Goal: Transaction & Acquisition: Purchase product/service

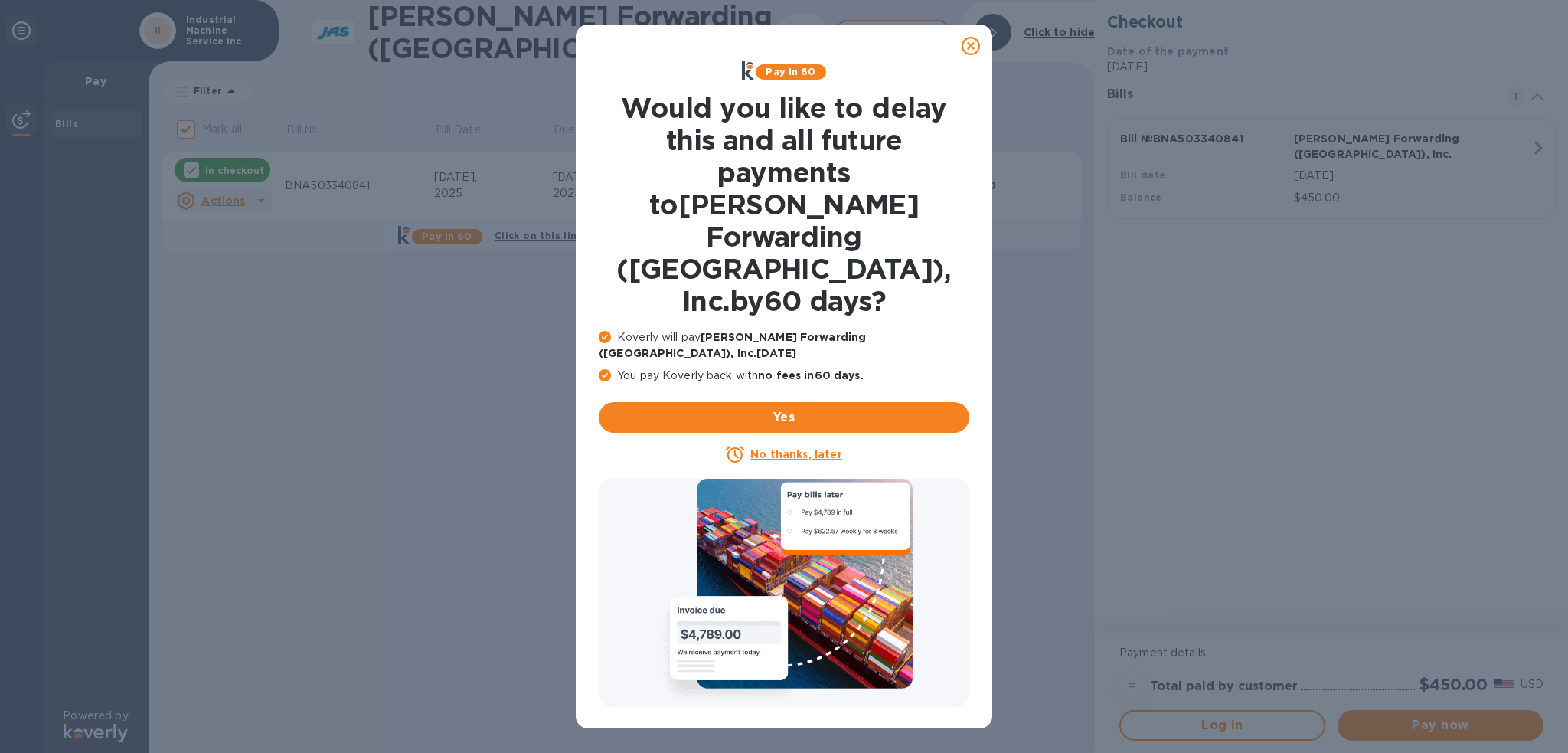
click at [977, 52] on icon at bounding box center [971, 46] width 18 height 18
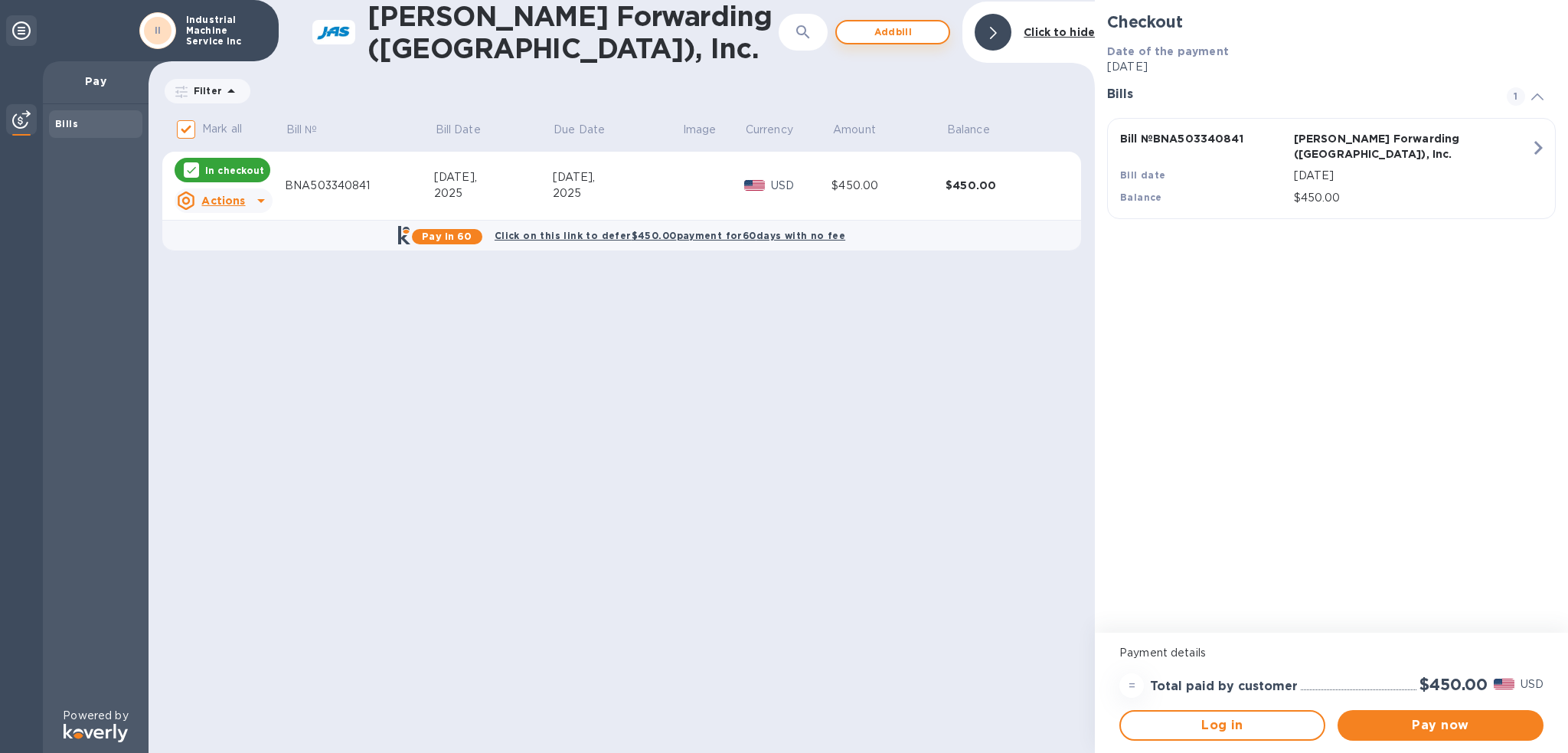
click at [876, 28] on span "Add bill" at bounding box center [893, 32] width 88 height 18
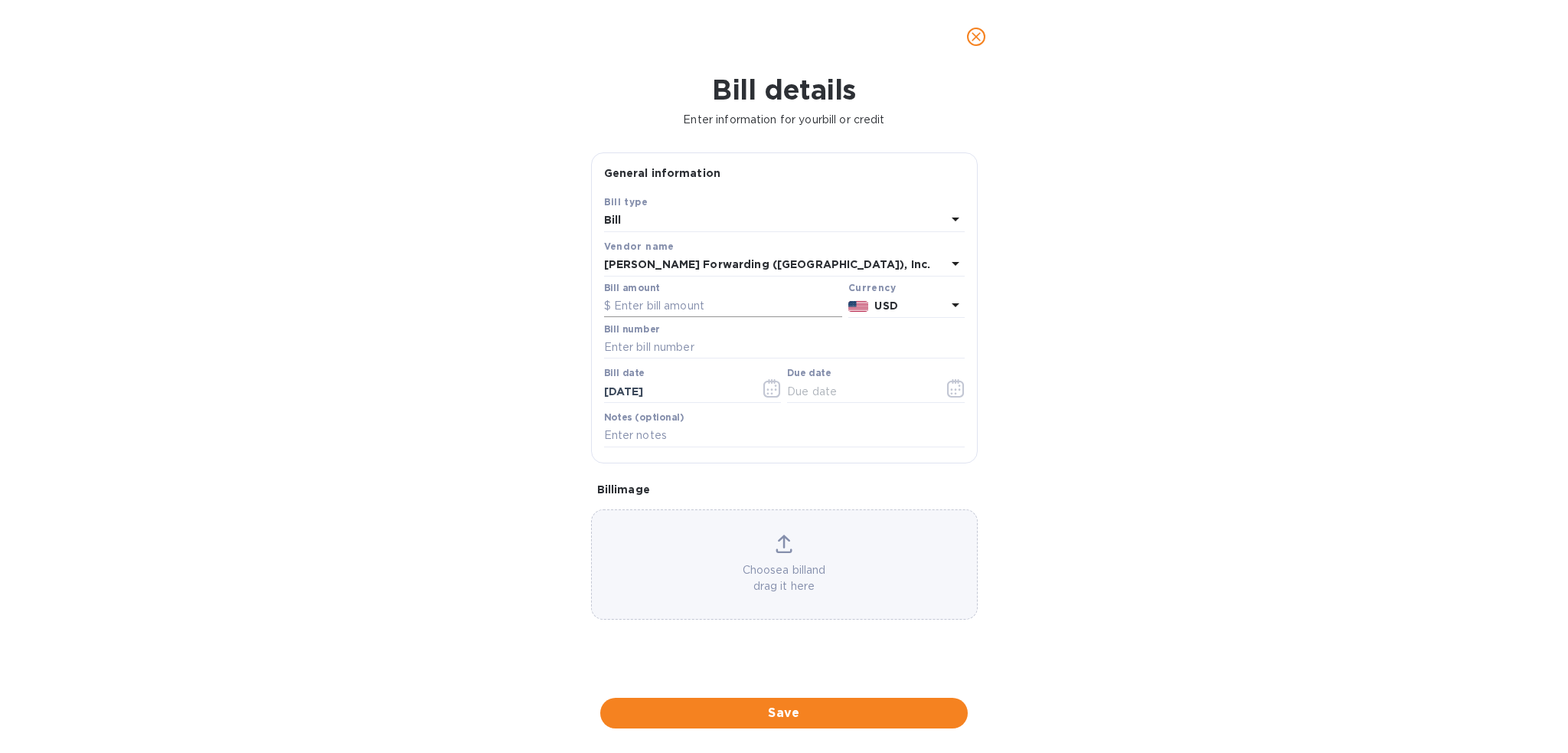
click at [643, 307] on input "text" at bounding box center [723, 306] width 238 height 23
type input "360.00"
type input "b"
type input "BNA503341010"
click at [949, 392] on icon "button" at bounding box center [956, 388] width 18 height 18
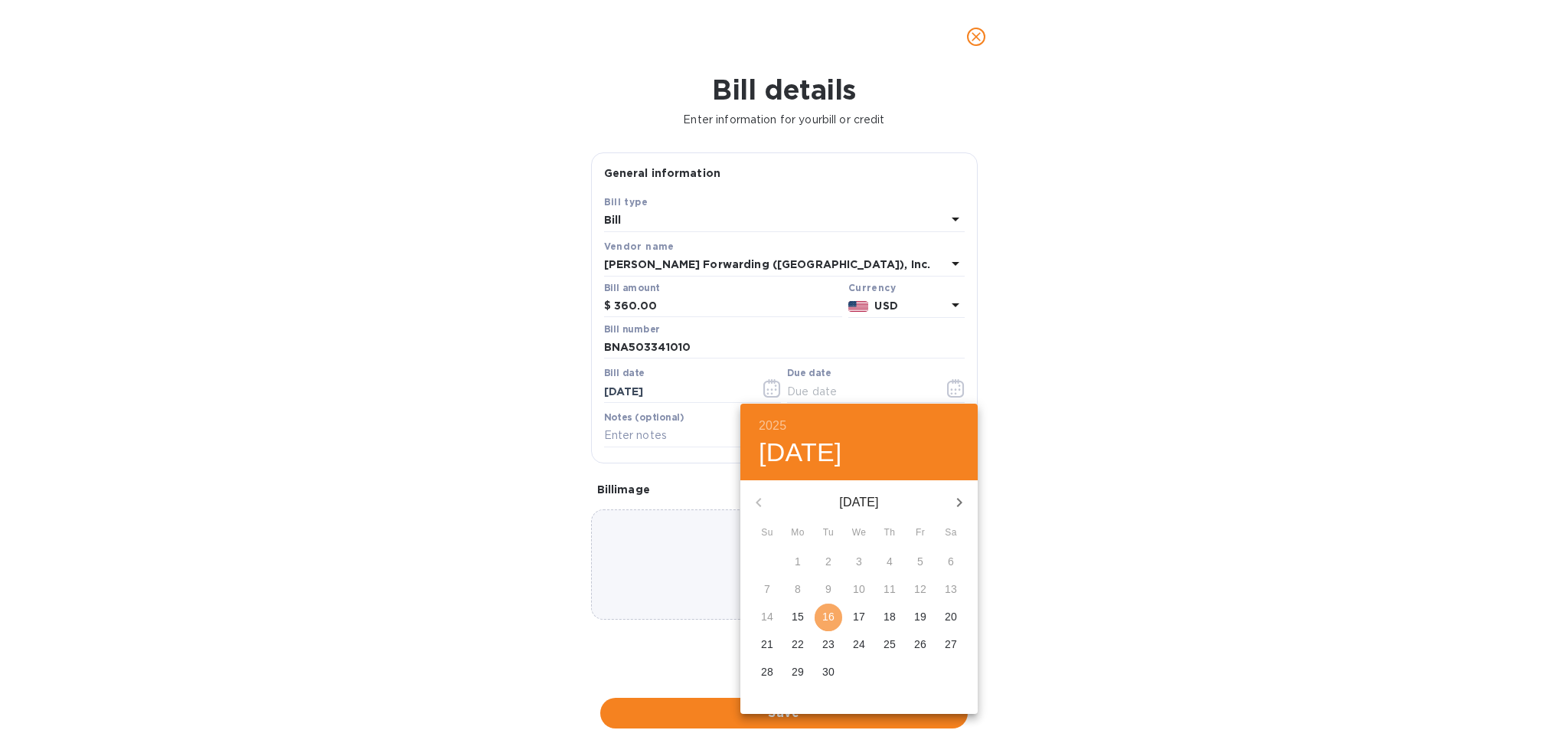
click at [827, 624] on p "16" at bounding box center [828, 616] width 12 height 15
type input "[DATE]"
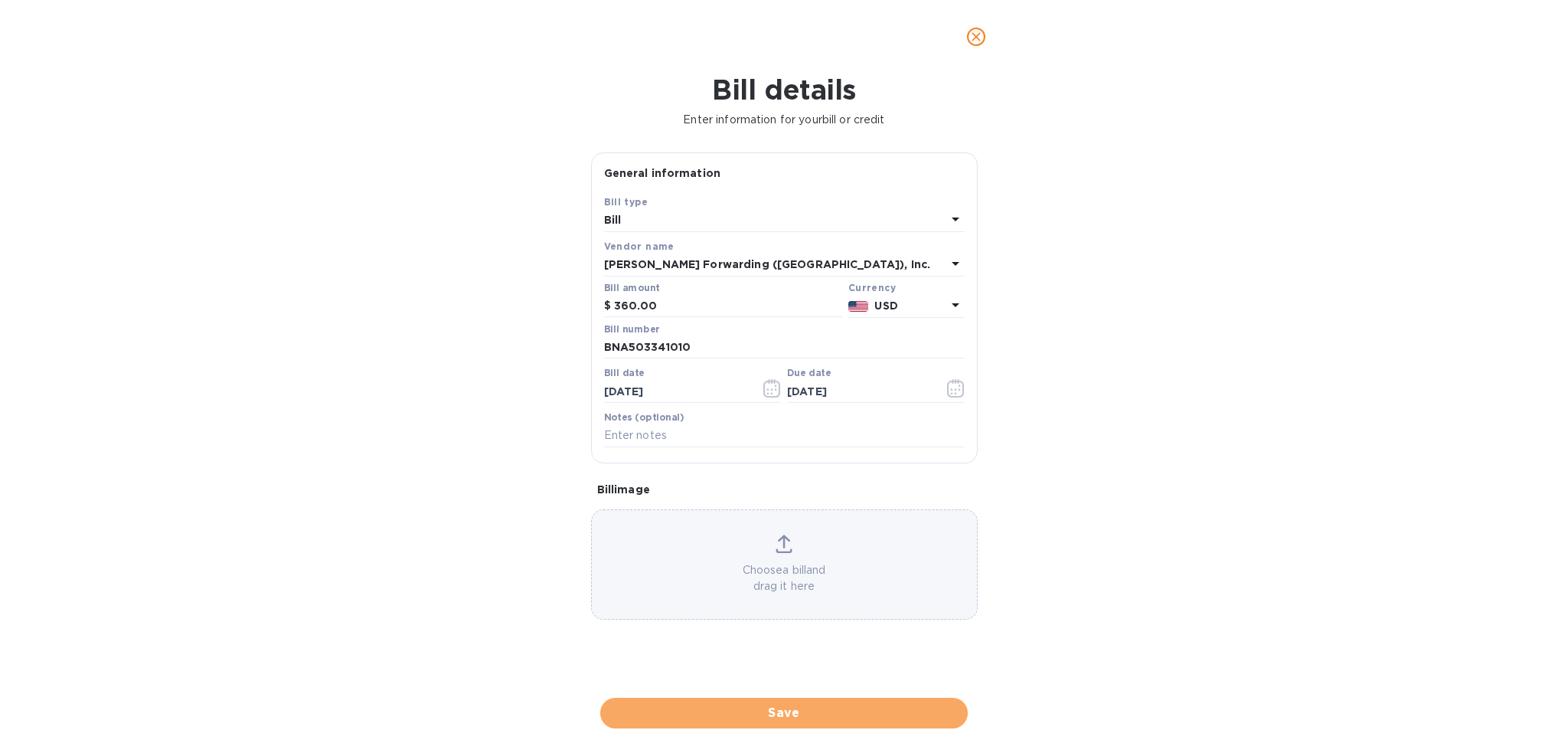
click at [796, 705] on span "Save" at bounding box center [784, 713] width 343 height 18
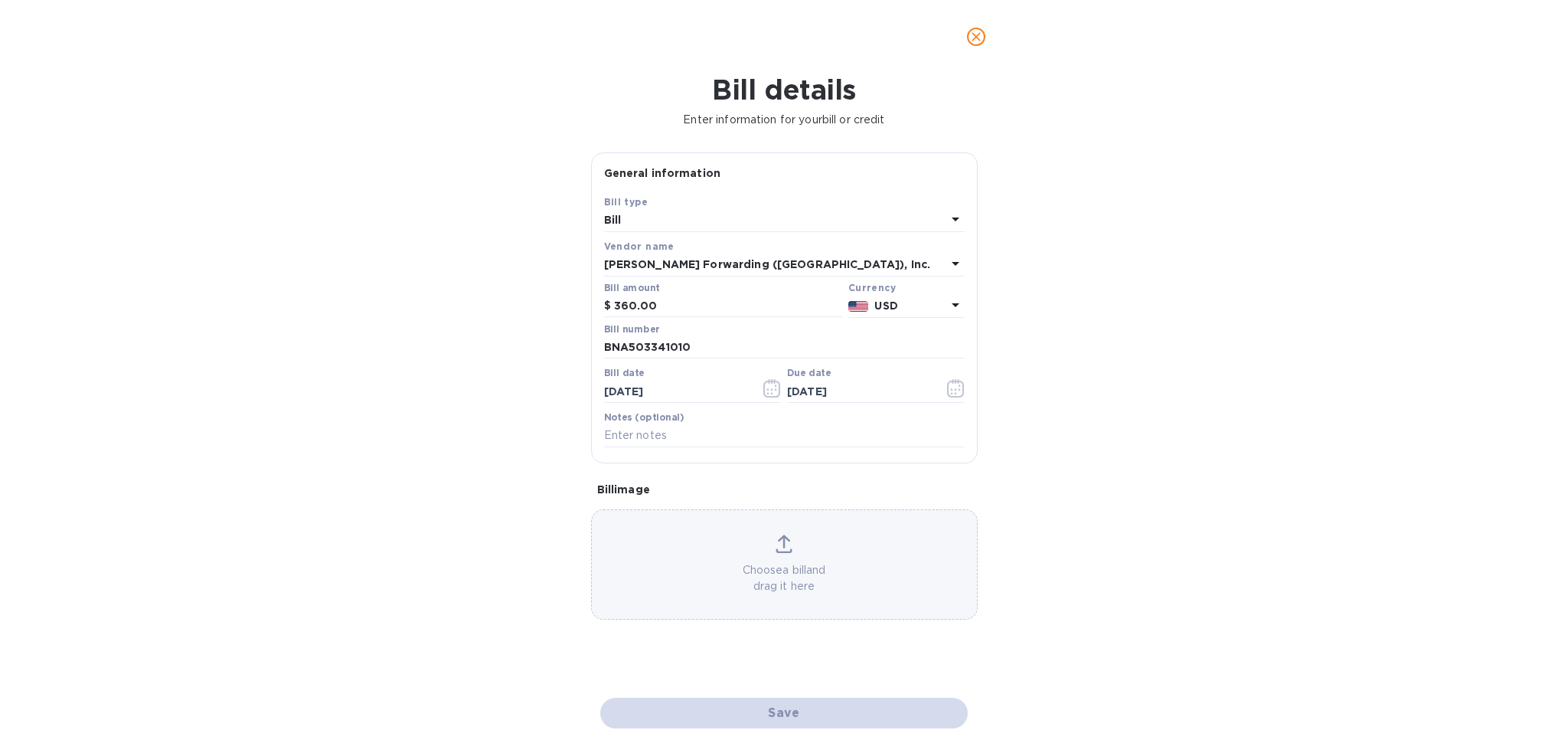
checkbox input "false"
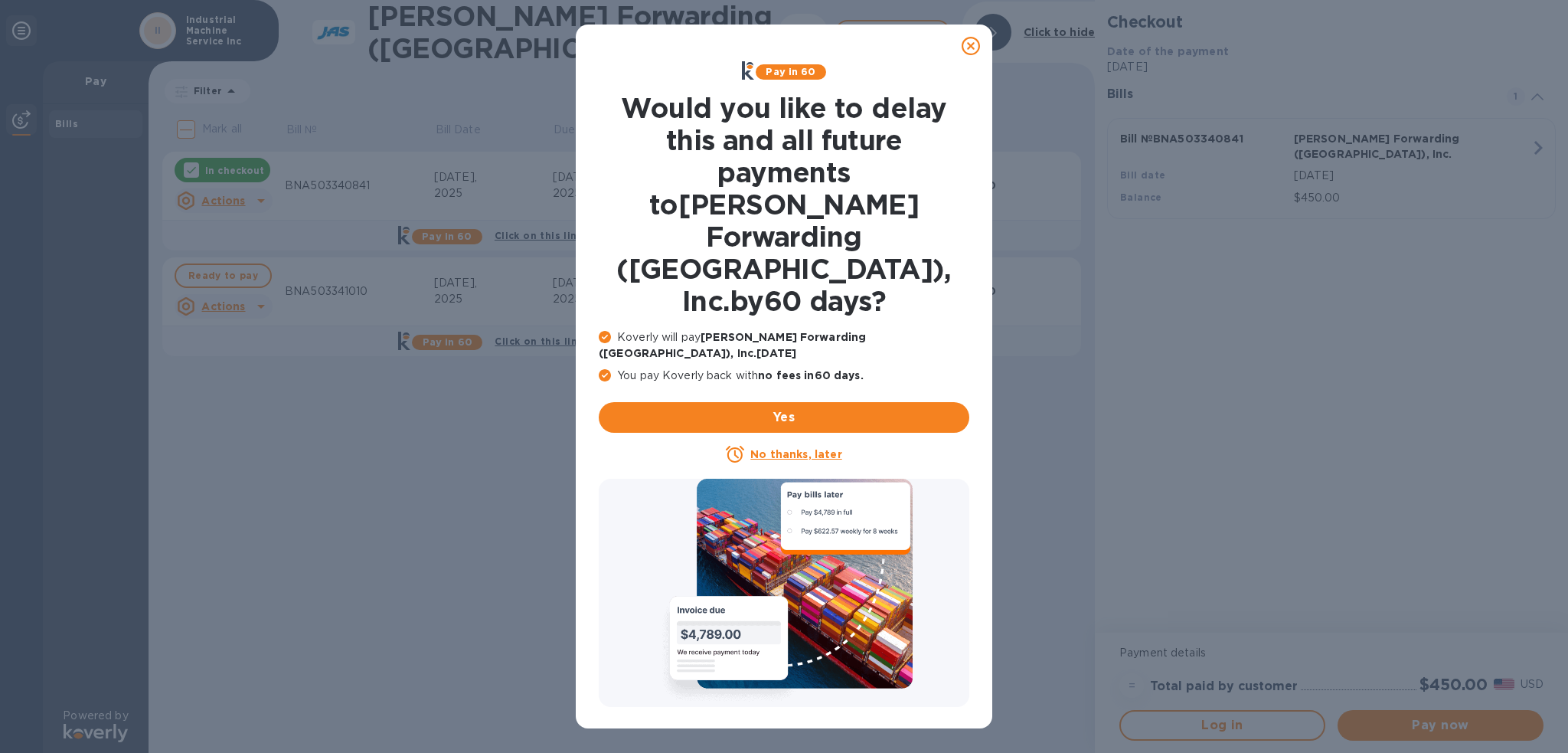
click at [974, 47] on icon at bounding box center [971, 46] width 18 height 18
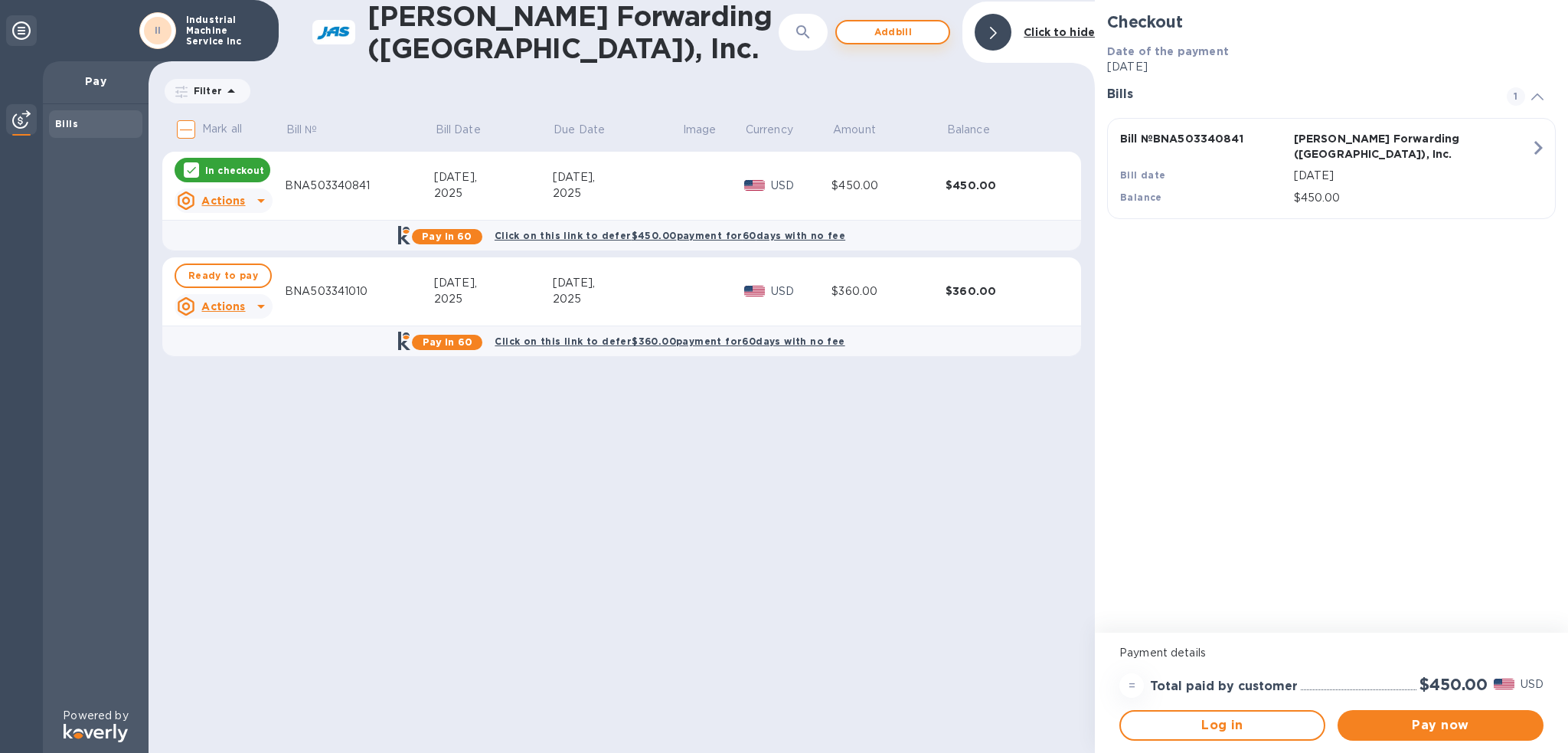
click at [924, 23] on span "Add bill" at bounding box center [893, 32] width 88 height 18
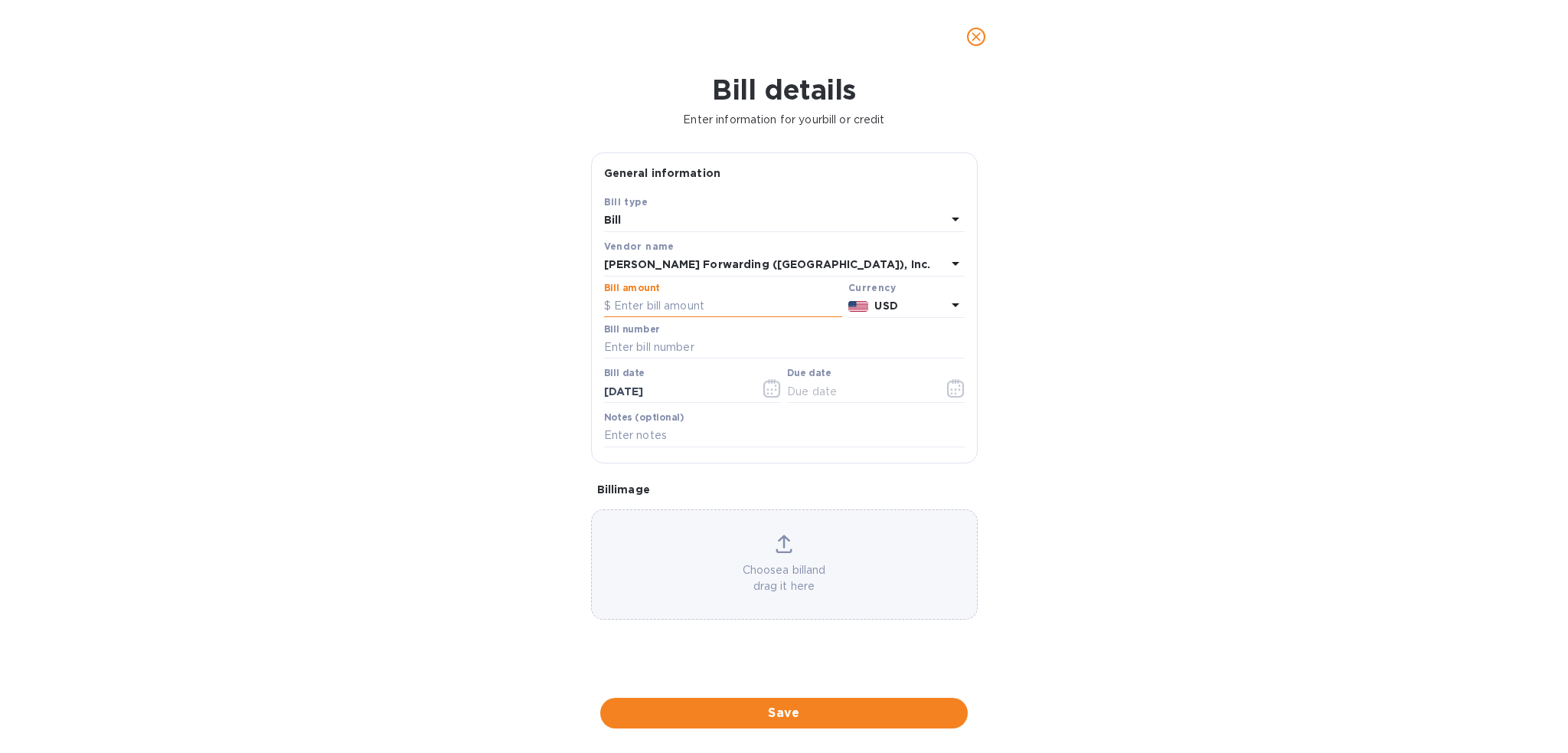
click at [692, 305] on input "text" at bounding box center [723, 306] width 238 height 23
type input "270.00"
type input "BNA503342606"
click at [963, 392] on icon "button" at bounding box center [956, 388] width 17 height 18
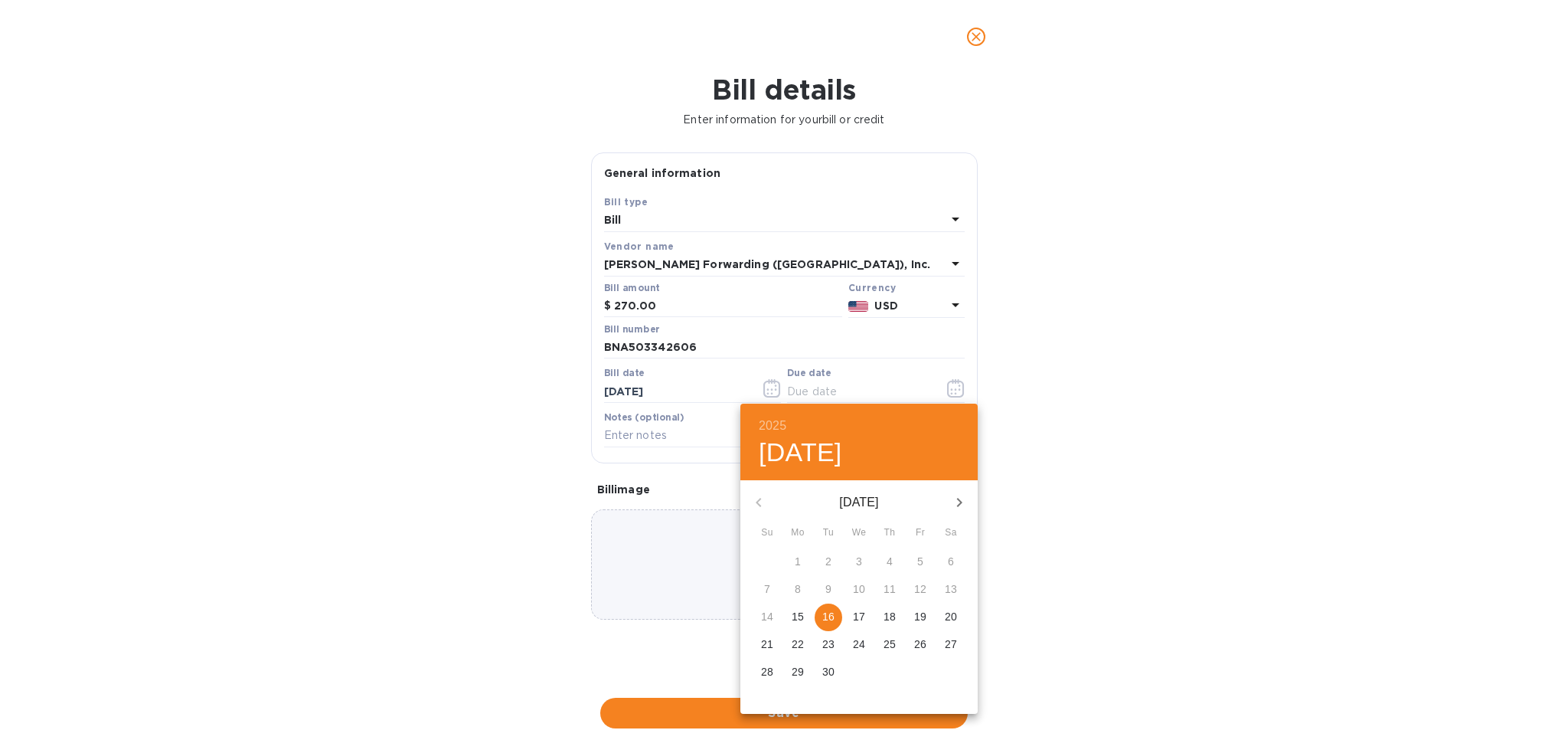
click at [831, 613] on p "16" at bounding box center [828, 616] width 12 height 15
type input "[DATE]"
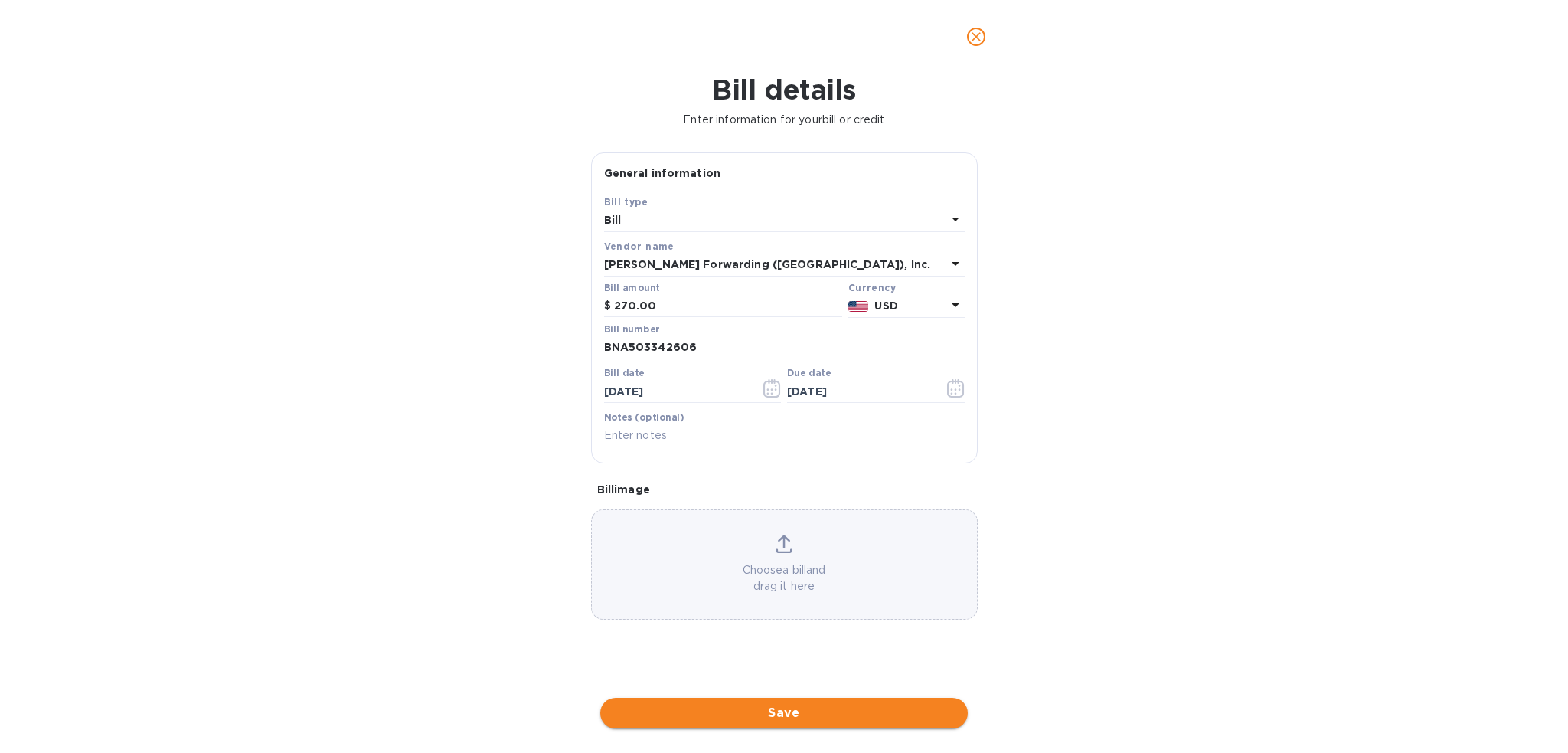
click at [840, 721] on span "Save" at bounding box center [784, 713] width 343 height 18
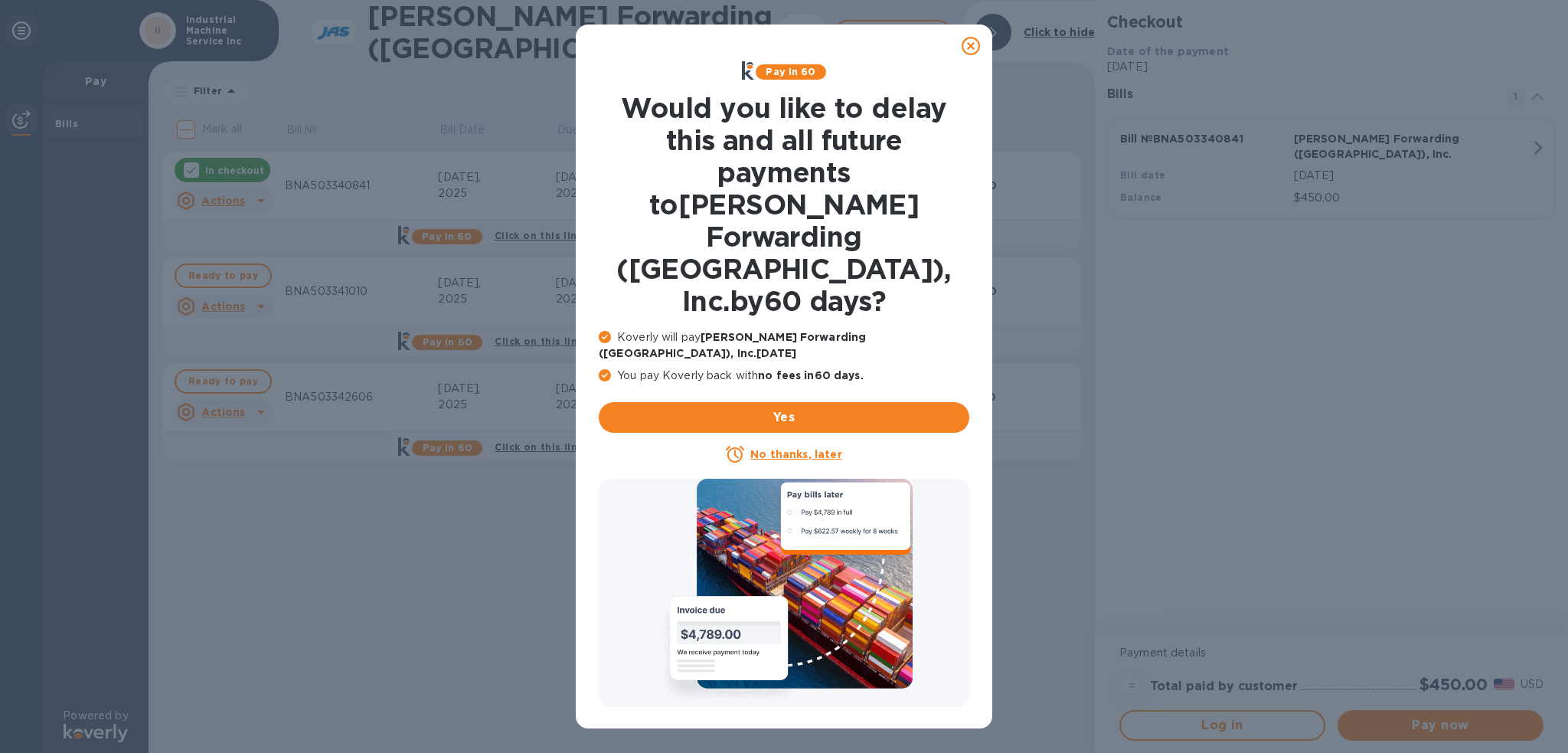
click at [965, 49] on icon at bounding box center [971, 46] width 18 height 18
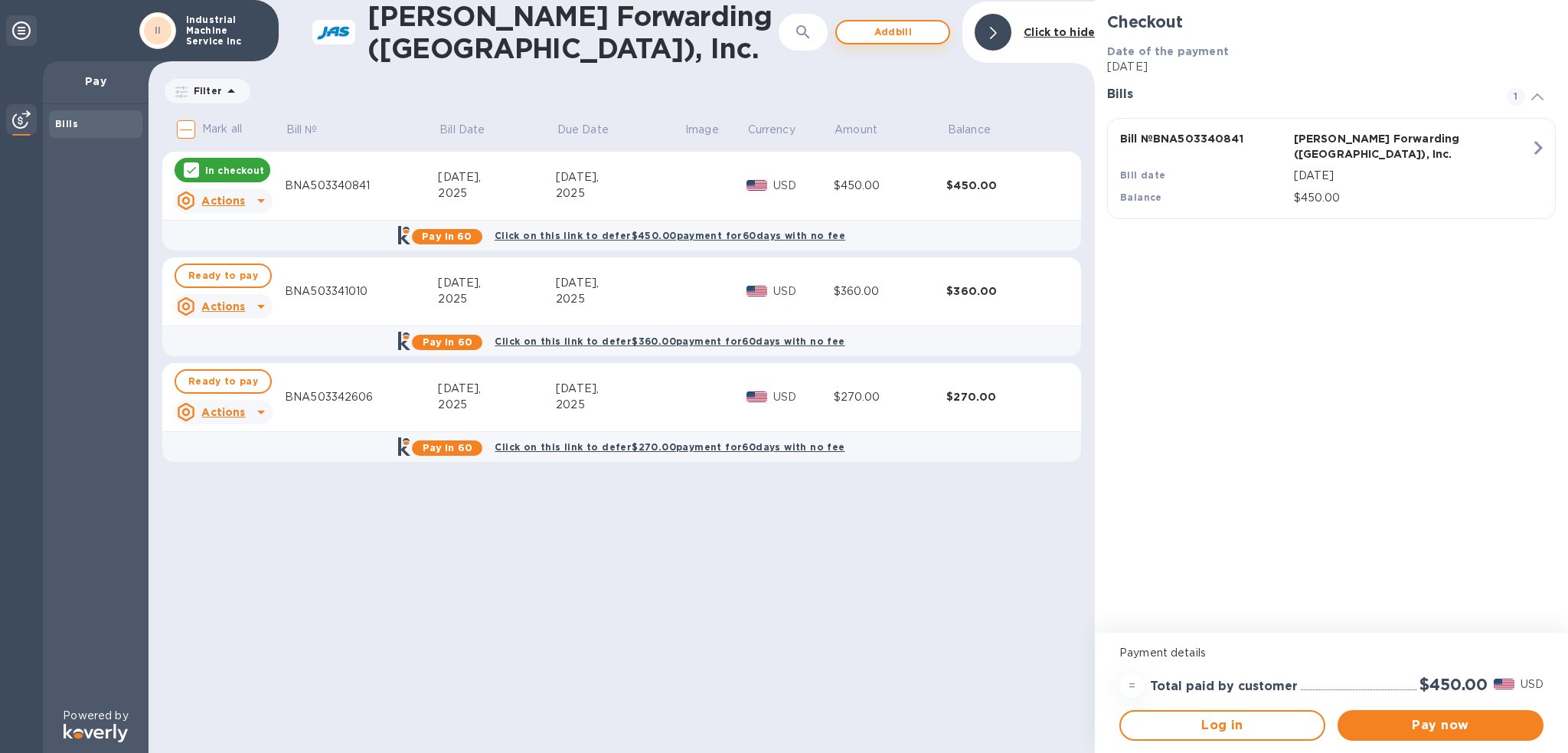
click at [894, 35] on span "Add bill" at bounding box center [893, 32] width 88 height 18
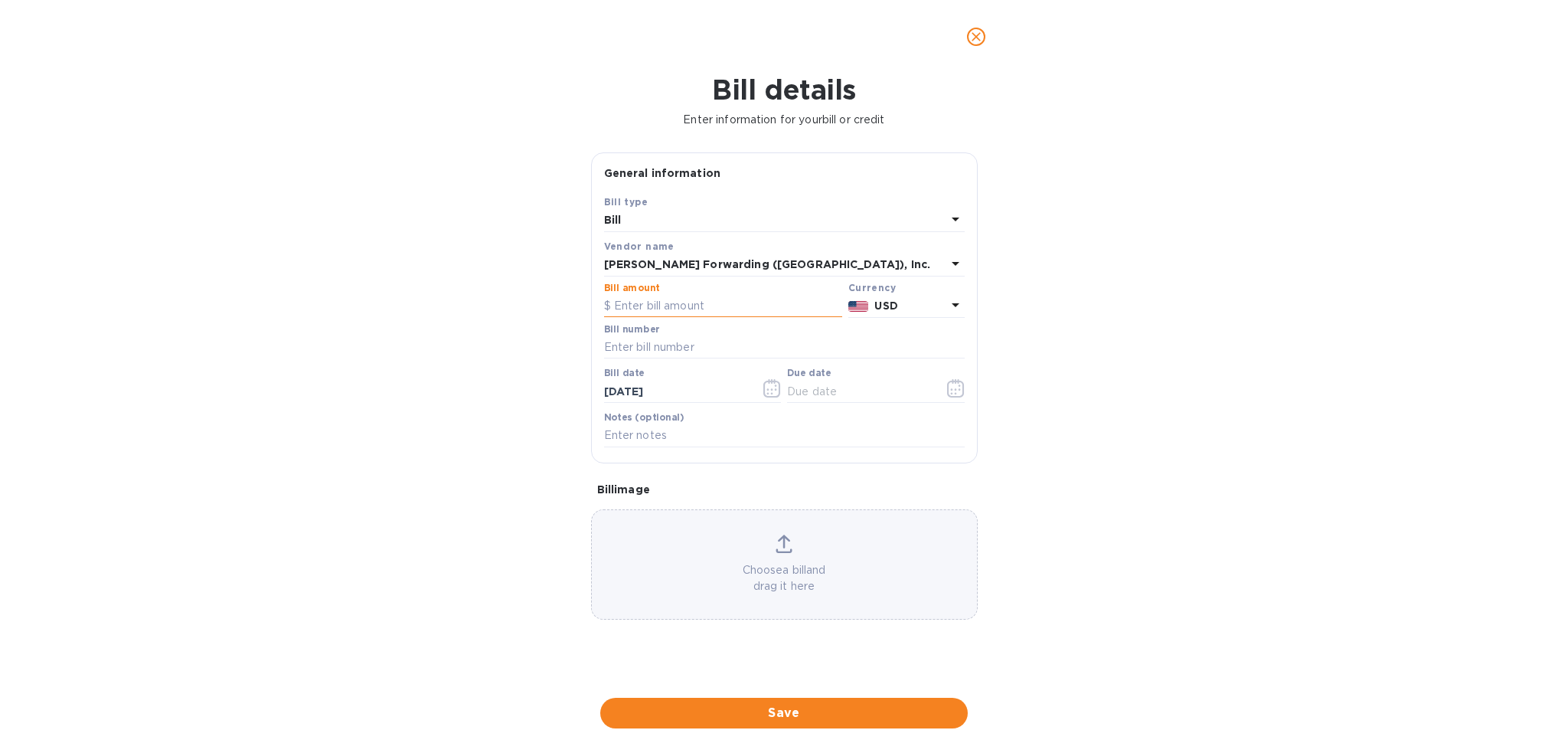
click at [720, 307] on input "text" at bounding box center [723, 306] width 238 height 23
type input "225.00"
type input "BNA503344599"
click at [952, 389] on icon "button" at bounding box center [956, 388] width 18 height 18
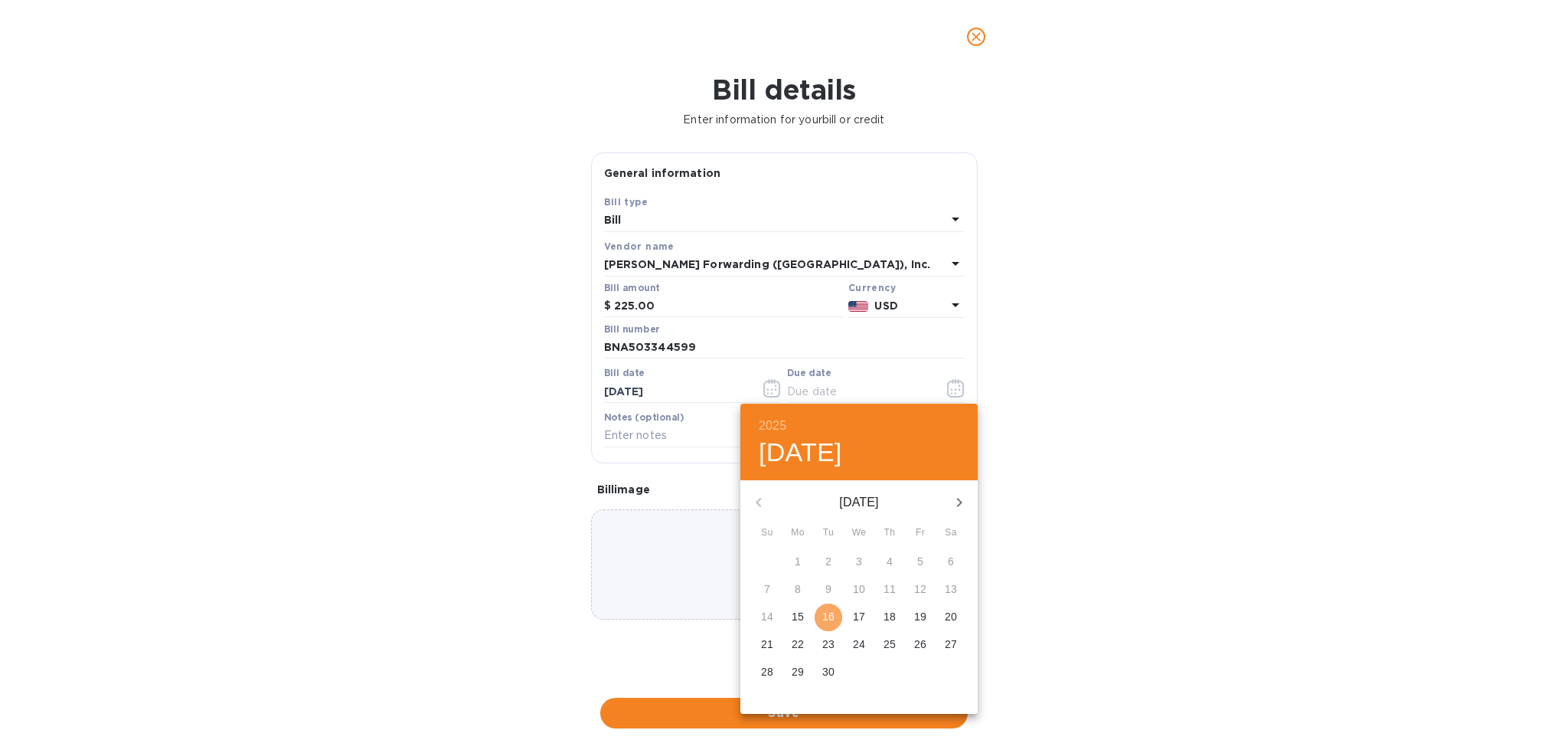
click at [826, 613] on p "16" at bounding box center [828, 616] width 12 height 15
type input "[DATE]"
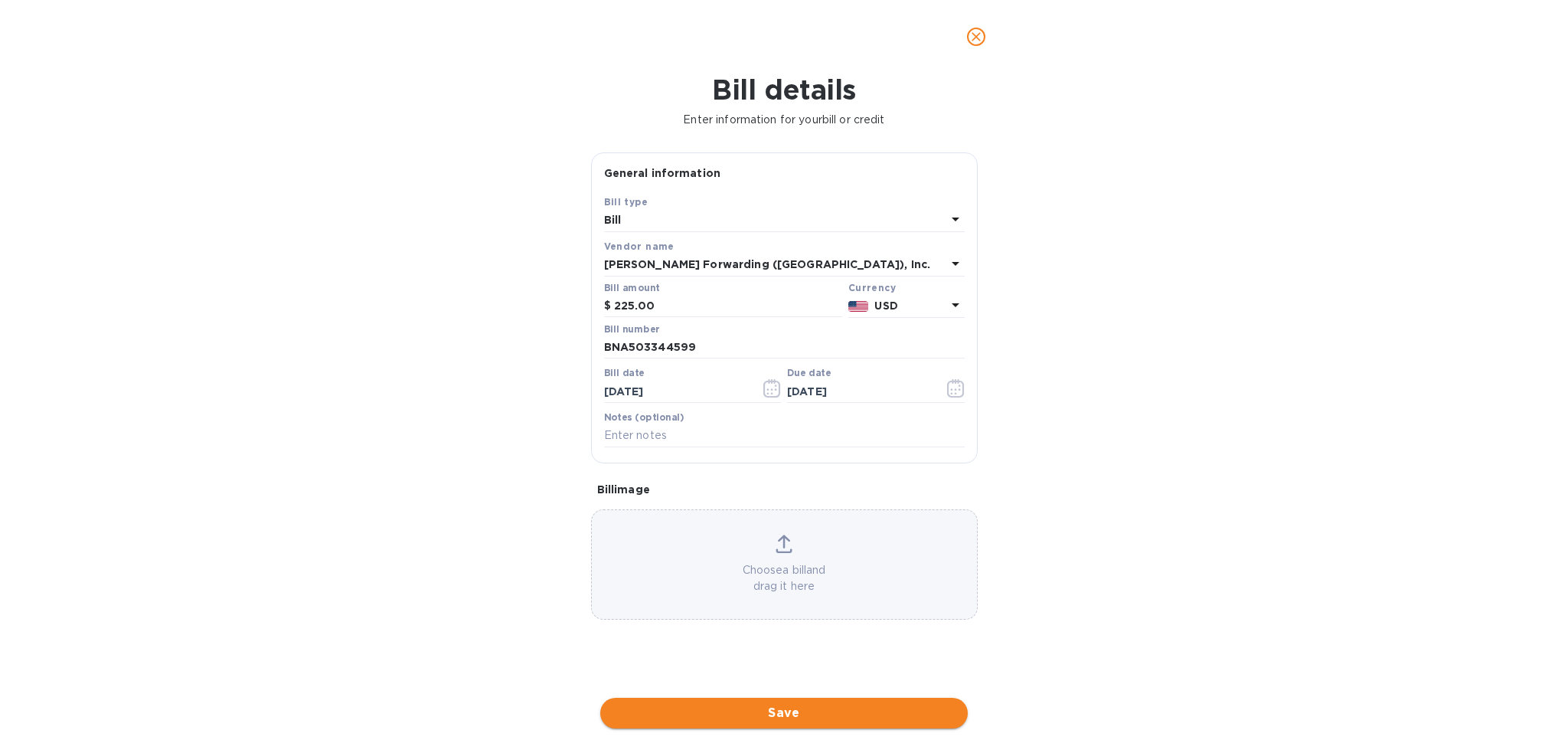
click at [806, 718] on span "Save" at bounding box center [784, 713] width 343 height 18
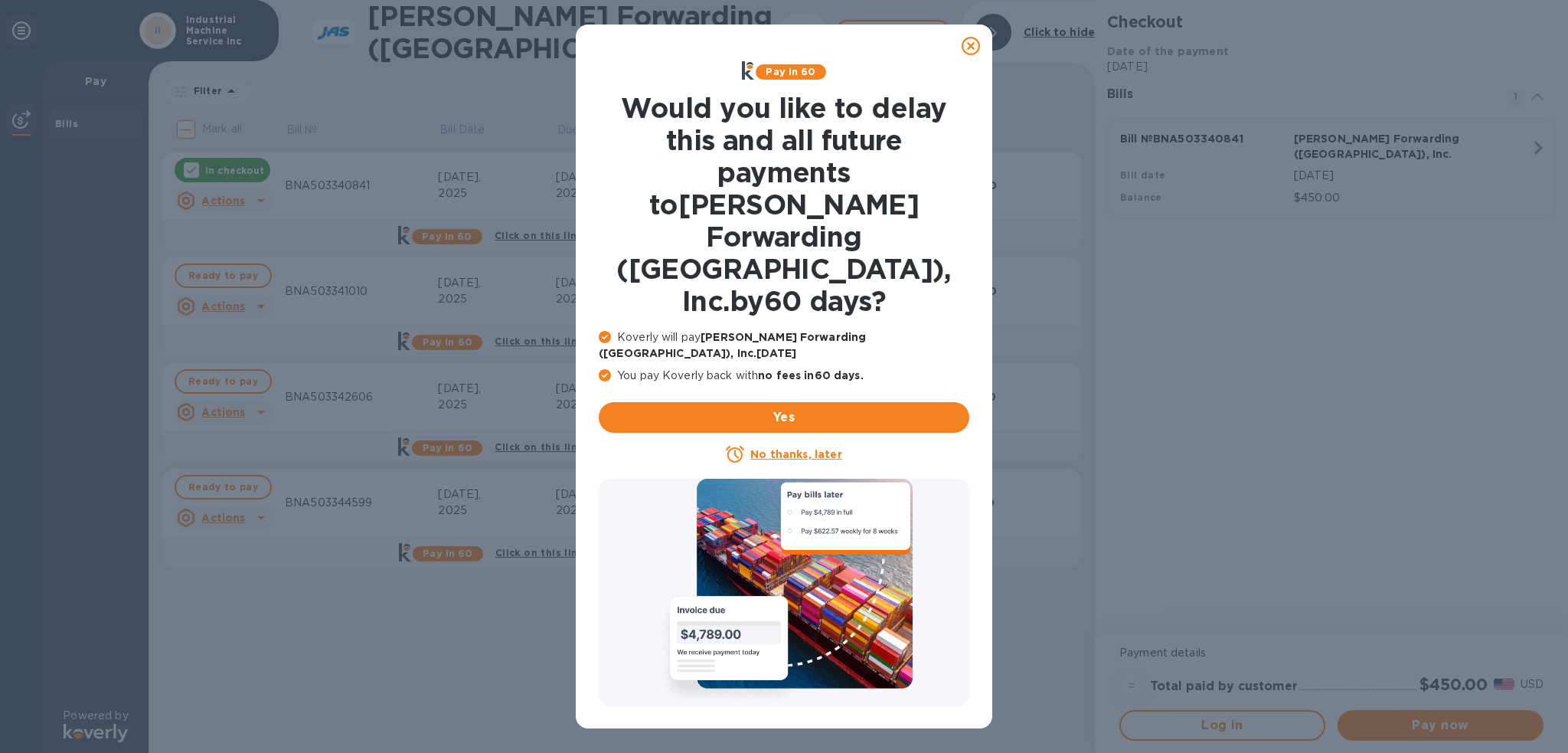
click at [970, 46] on icon at bounding box center [971, 46] width 18 height 18
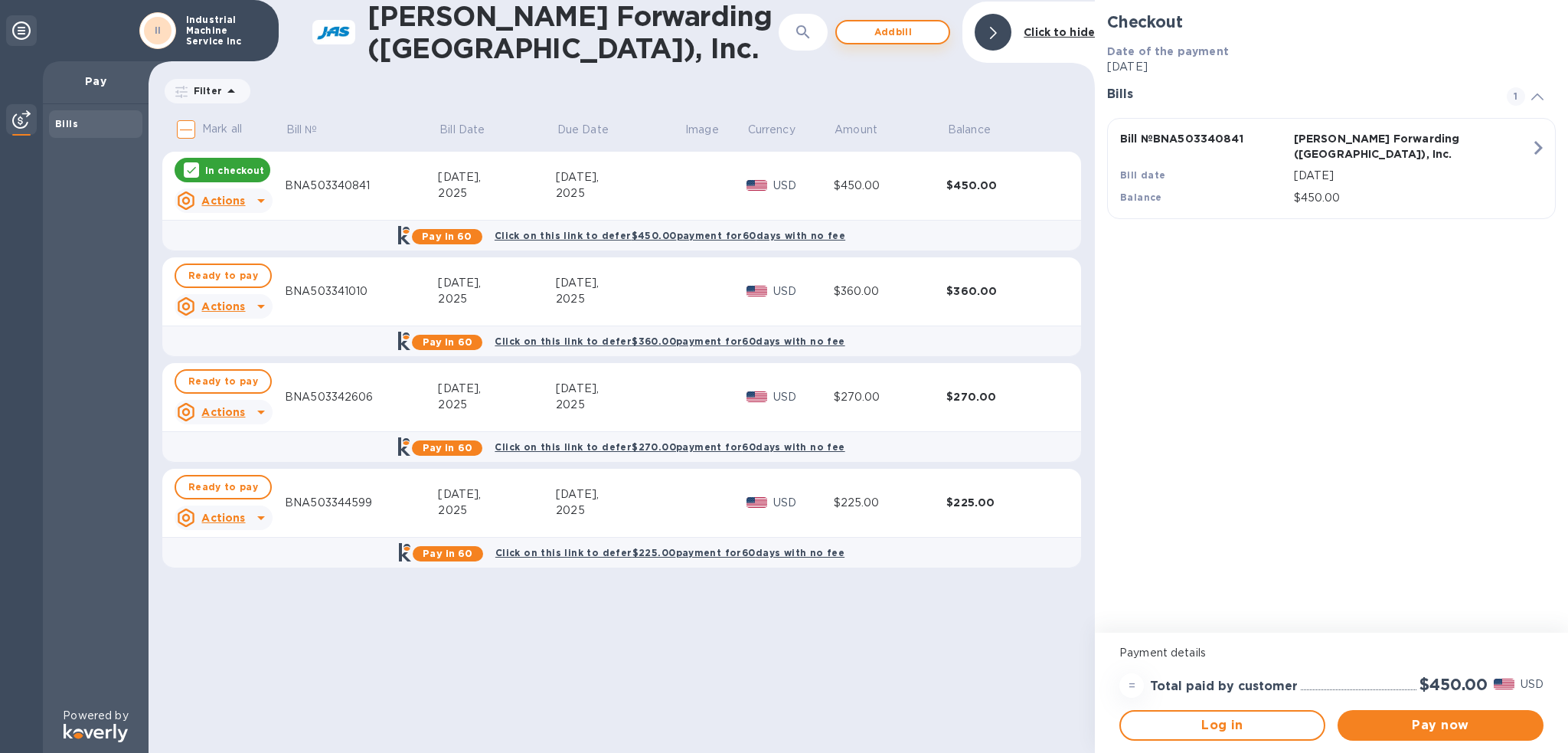
click at [892, 30] on span "Add bill" at bounding box center [893, 32] width 88 height 18
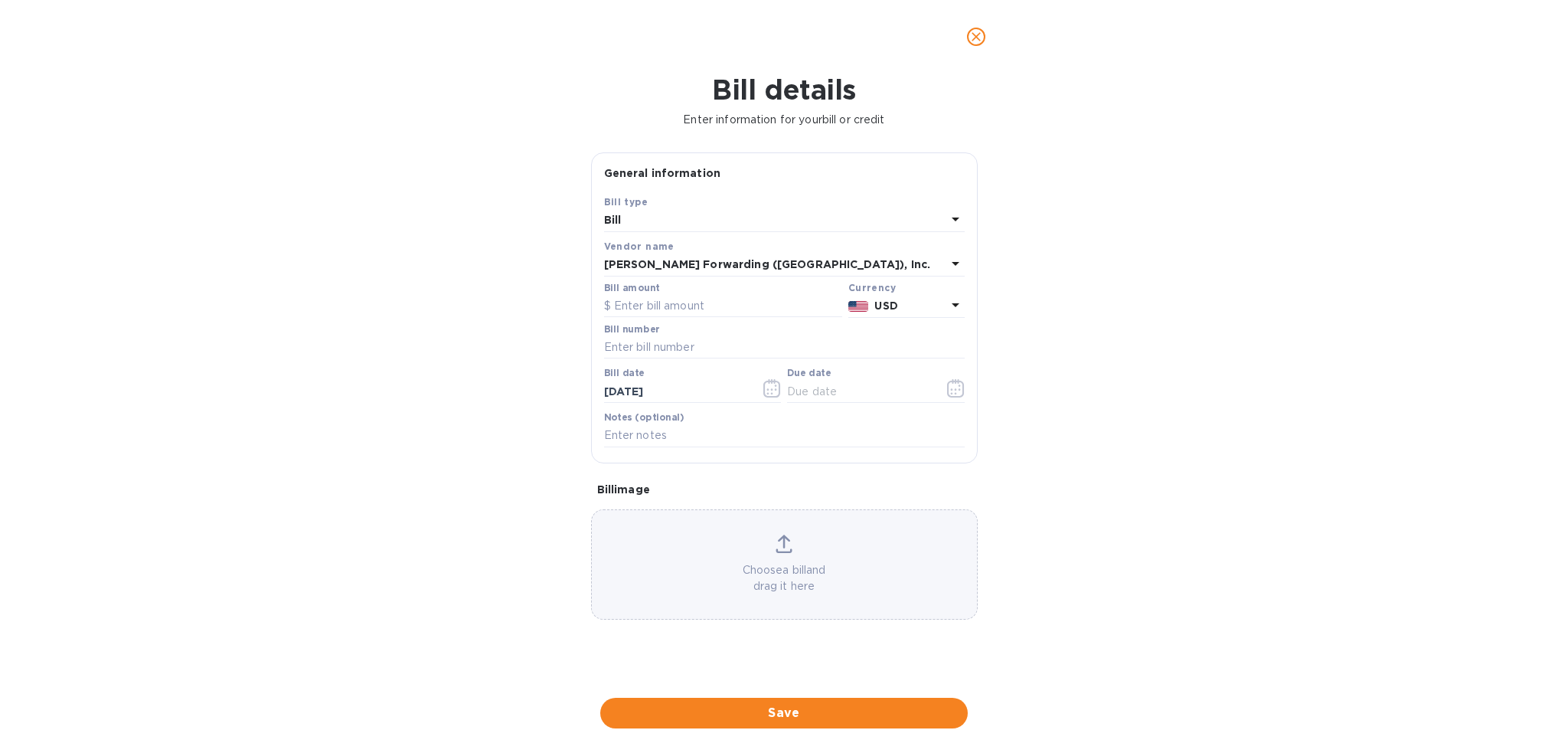
click at [646, 295] on div "Bill amount" at bounding box center [723, 300] width 238 height 35
click at [646, 295] on input "text" at bounding box center [723, 306] width 238 height 23
type input "225.00"
type input "BNA503345284"
click at [949, 390] on icon "button" at bounding box center [956, 388] width 18 height 18
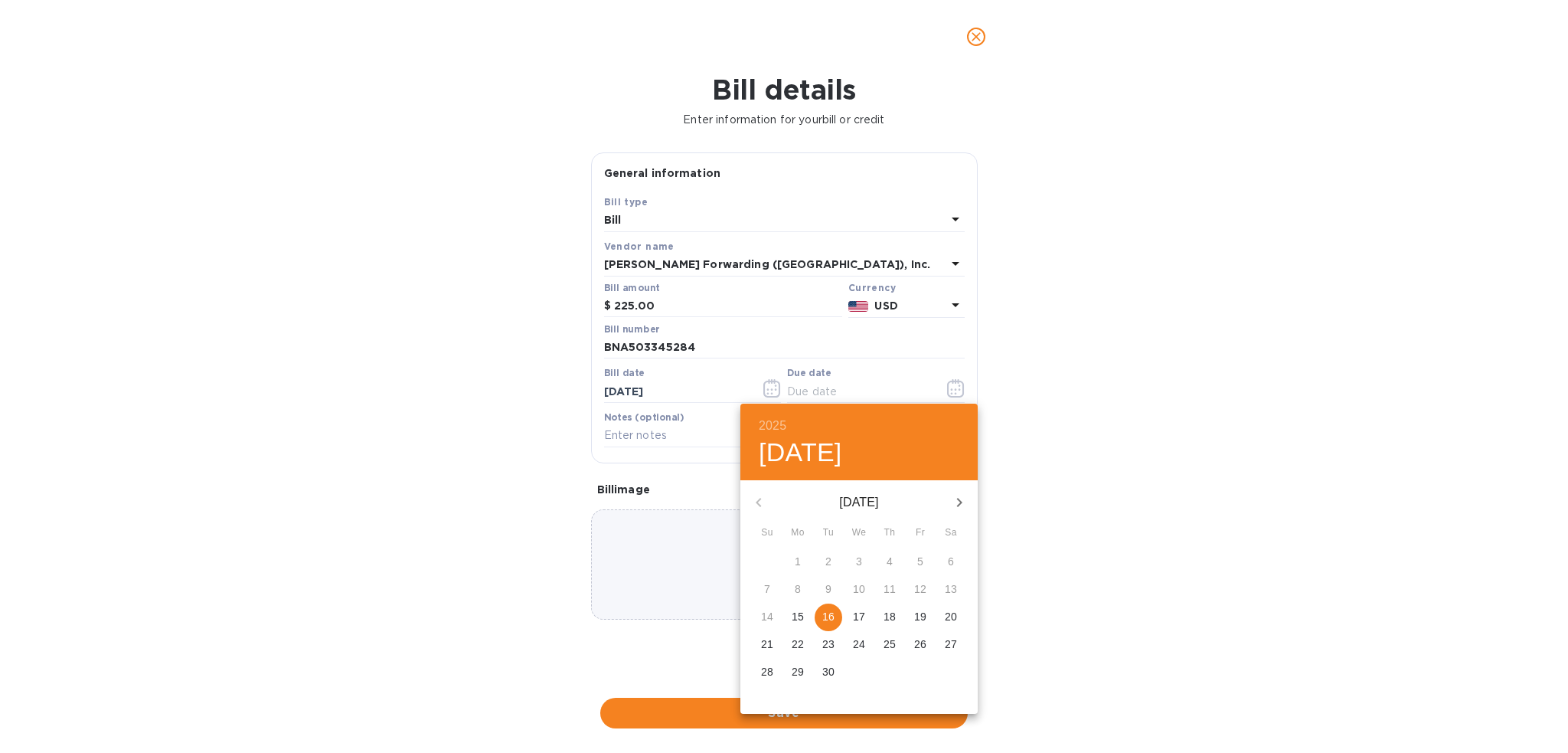
click at [827, 616] on p "16" at bounding box center [828, 616] width 12 height 15
type input "[DATE]"
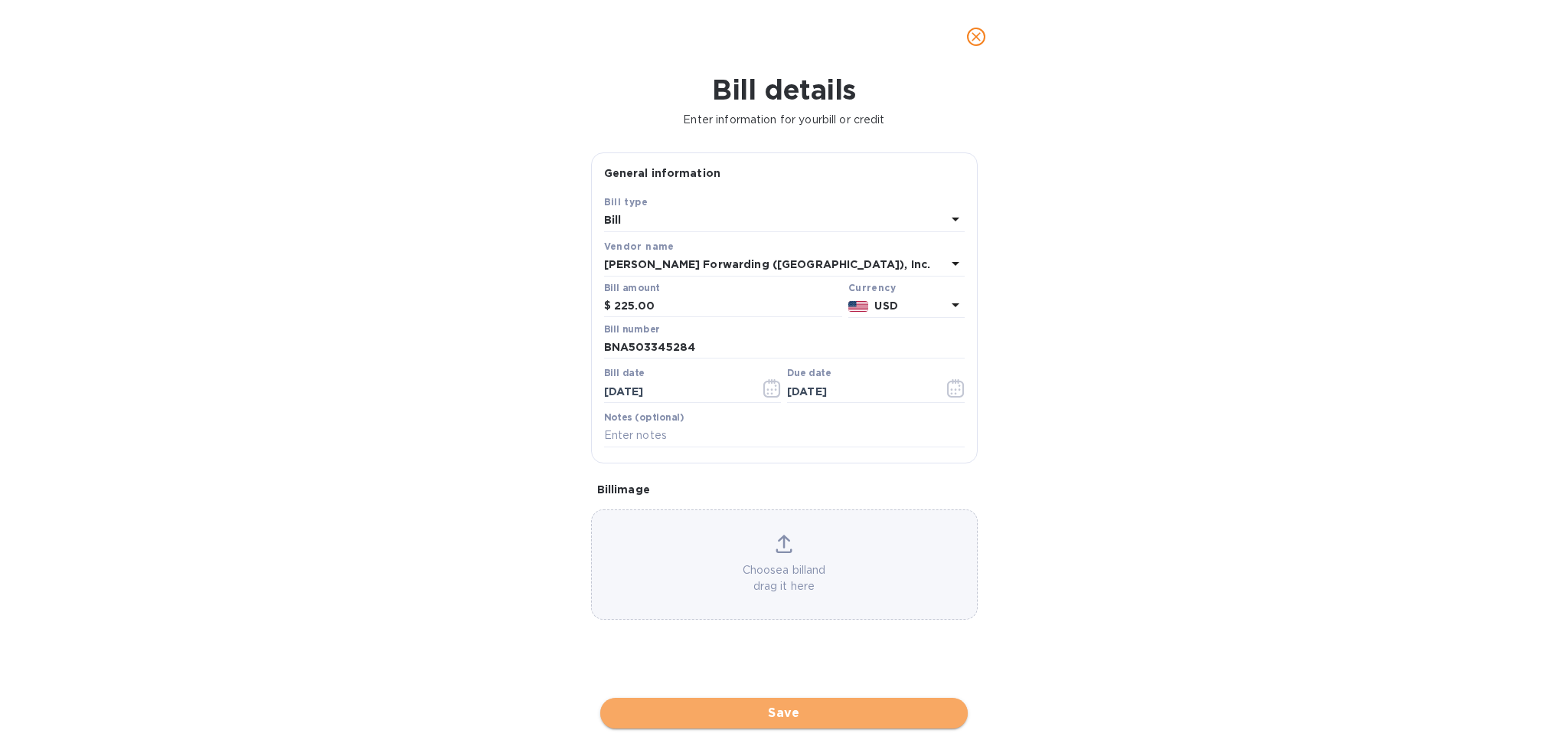
click at [820, 722] on button "Save" at bounding box center [784, 714] width 367 height 31
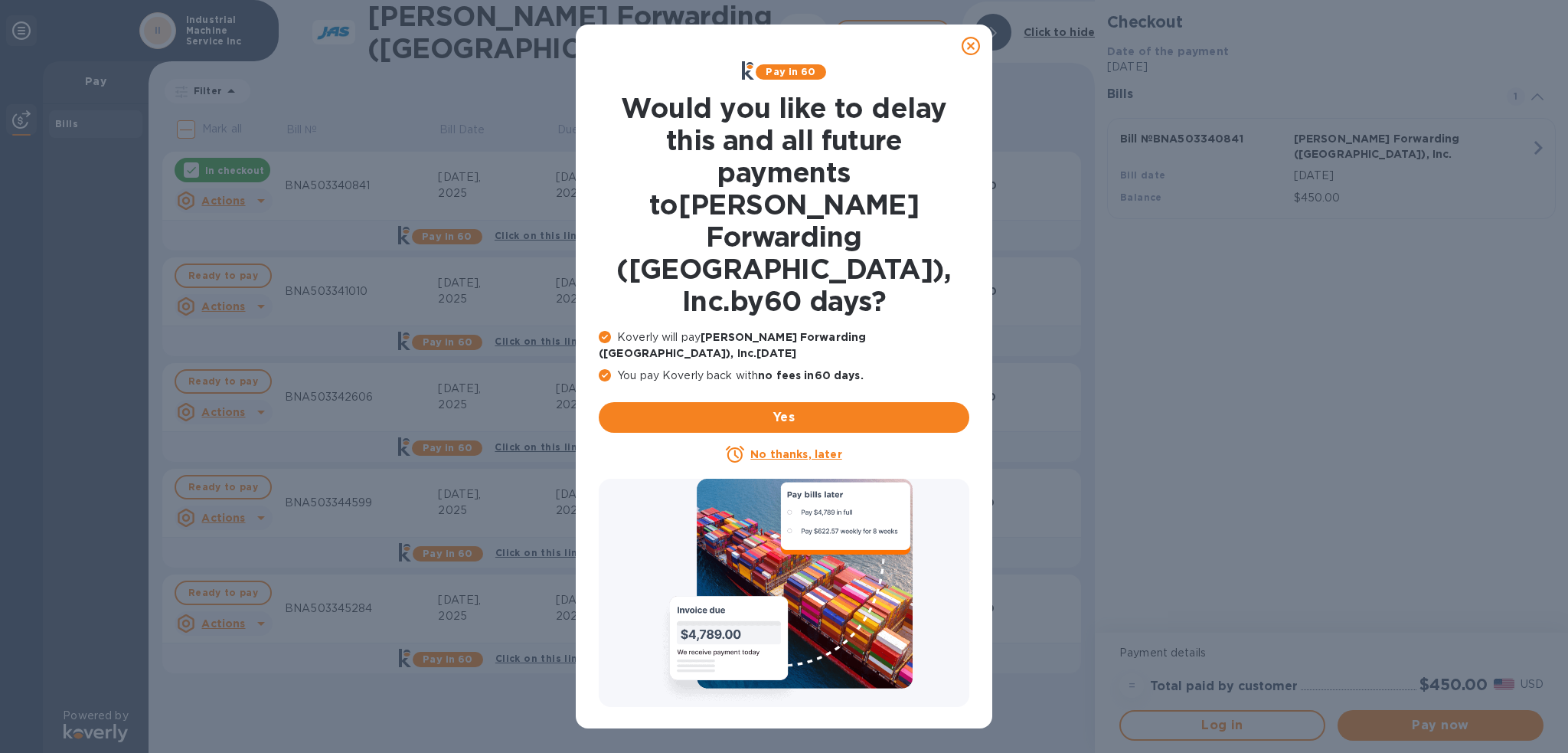
click at [971, 52] on icon at bounding box center [971, 46] width 18 height 18
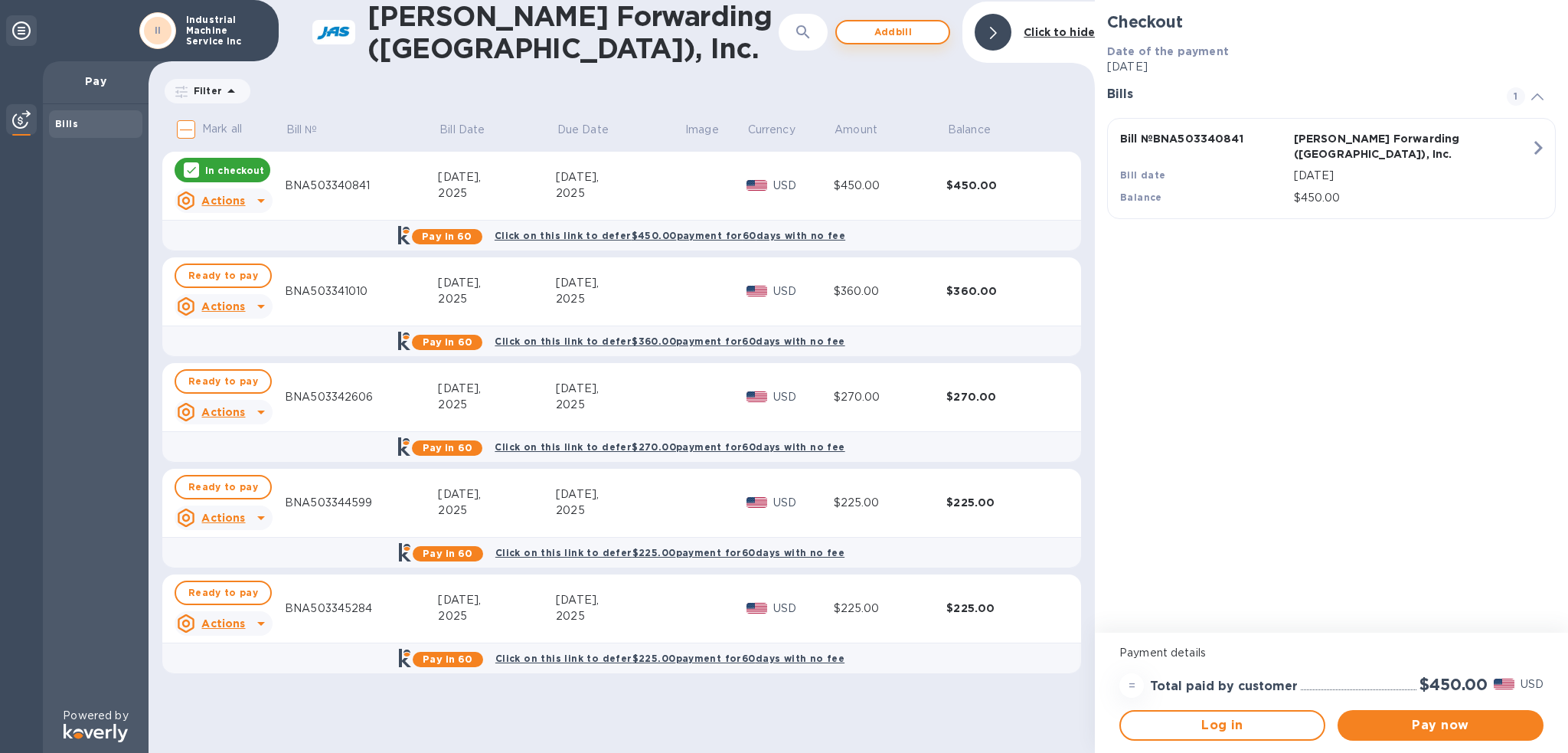
click at [921, 33] on span "Add bill" at bounding box center [893, 32] width 88 height 18
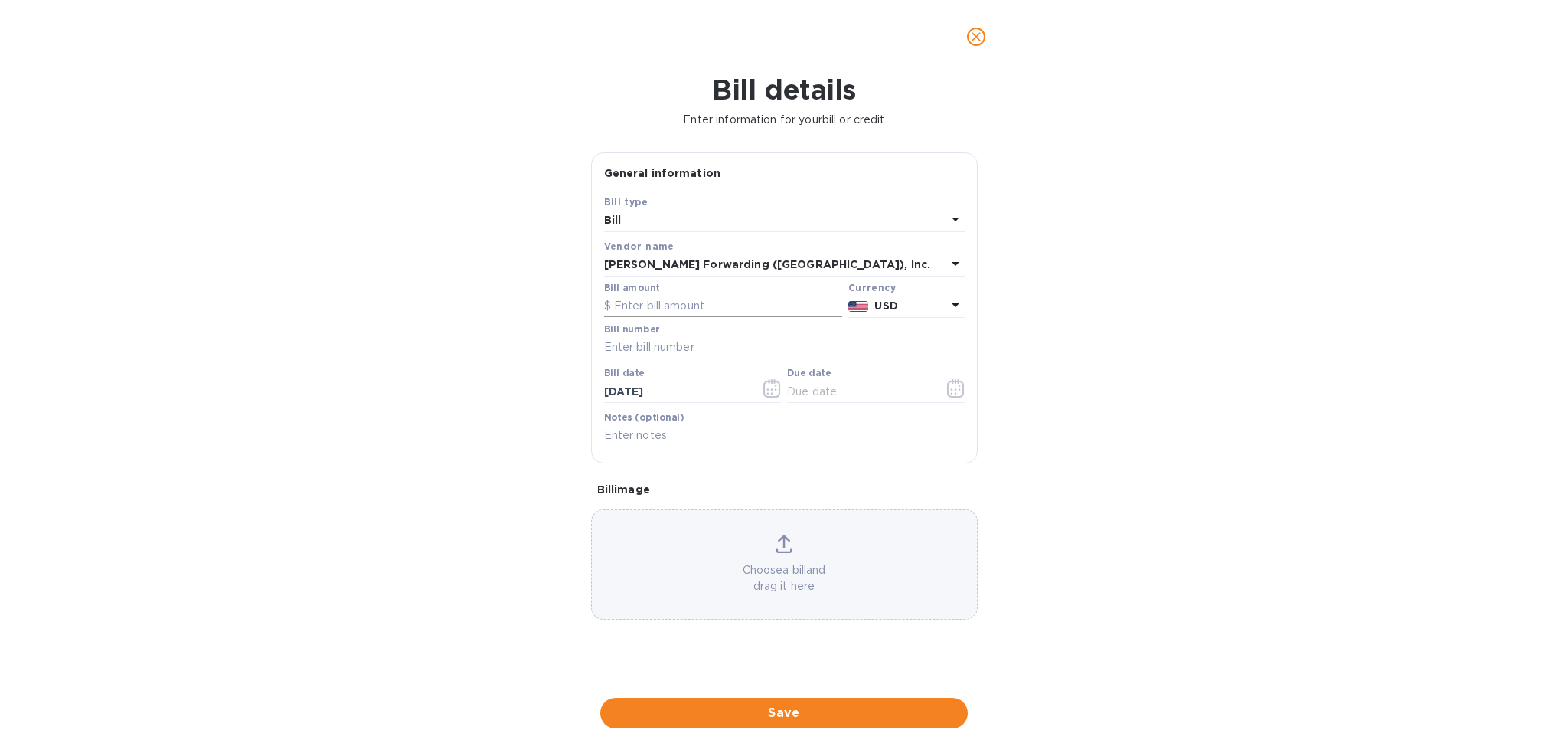
click at [689, 309] on input "text" at bounding box center [723, 306] width 238 height 23
type input "225.00"
type input "V"
type input "BNA50339733"
click at [952, 391] on icon "button" at bounding box center [951, 389] width 3 height 3
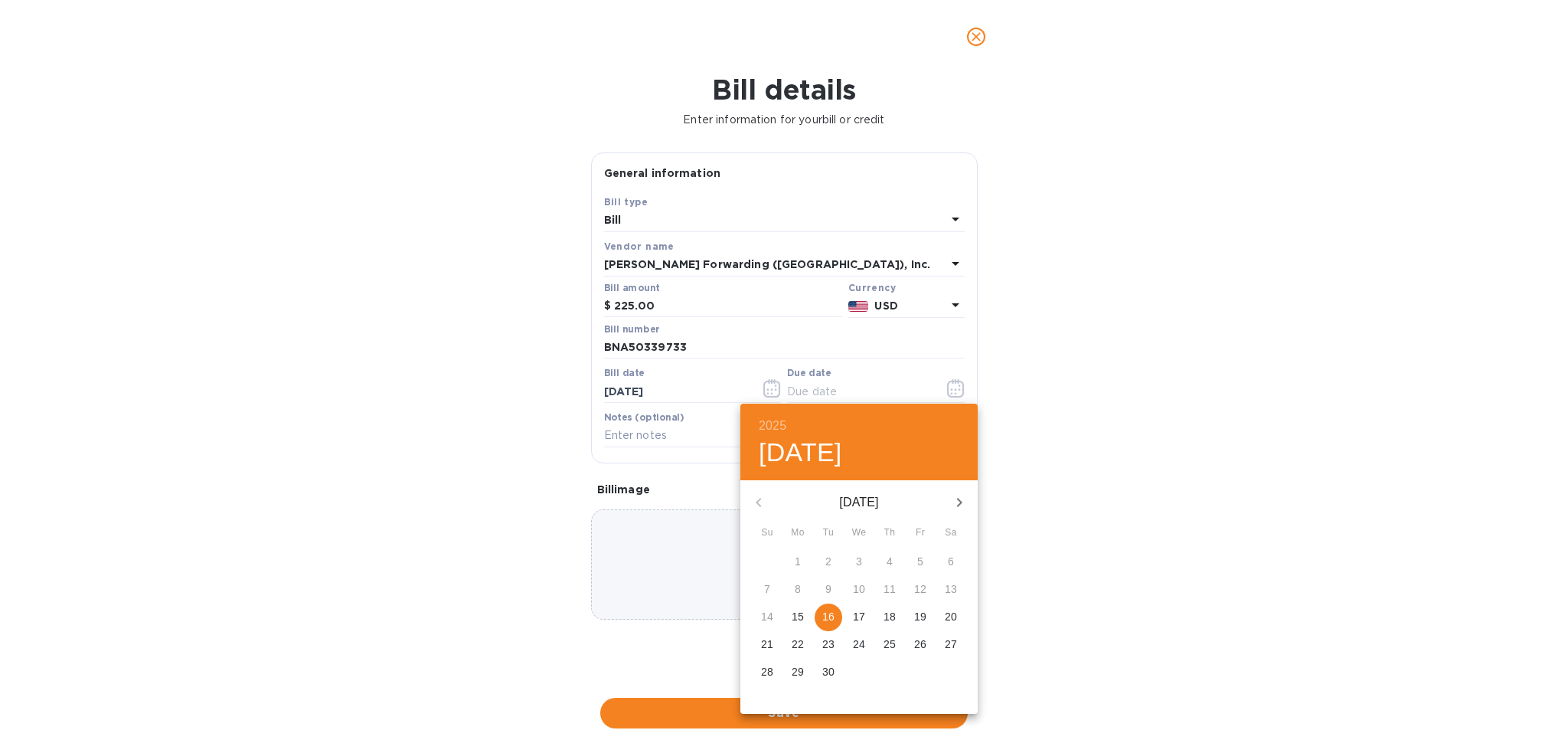
click at [833, 612] on p "16" at bounding box center [828, 616] width 12 height 15
type input "[DATE]"
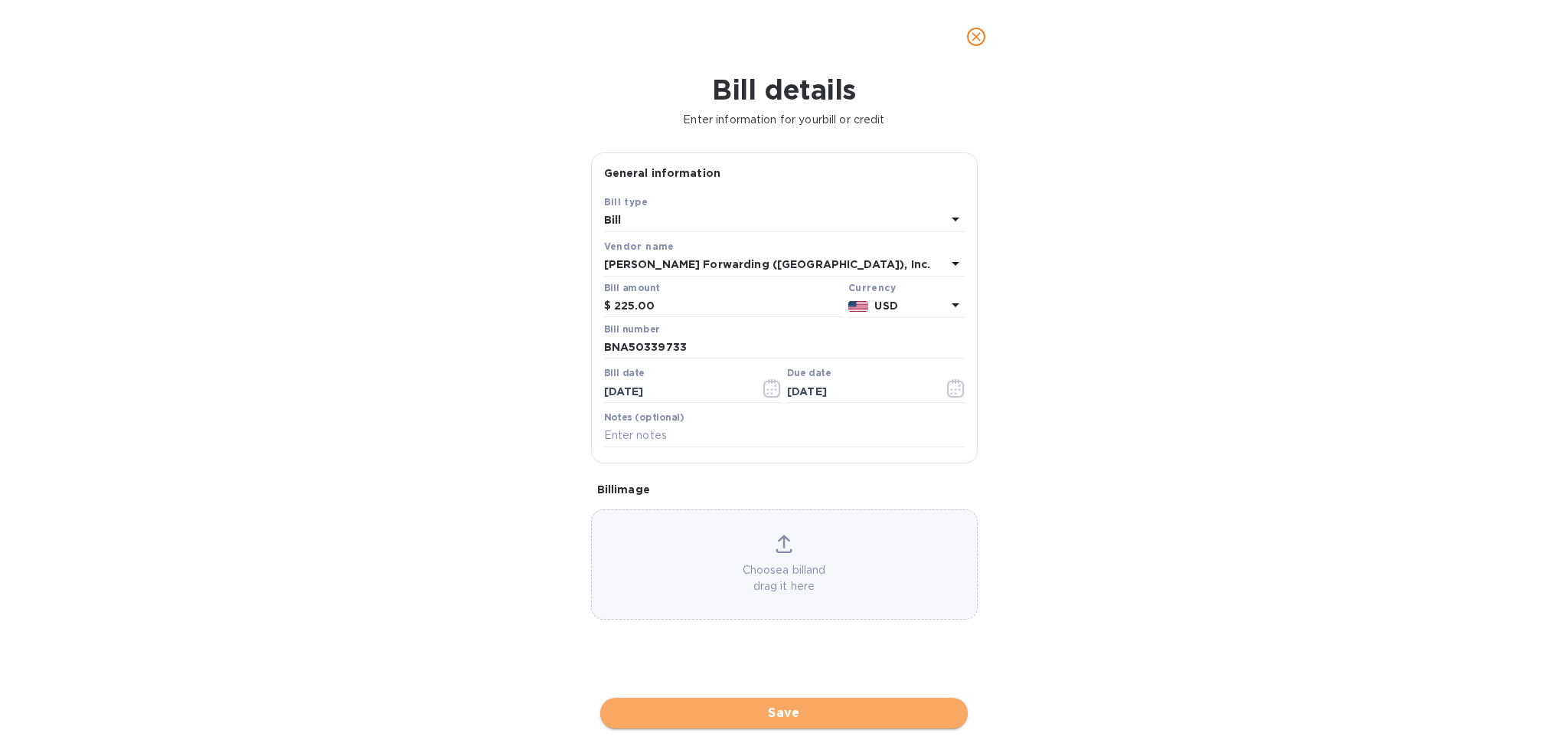
click at [794, 704] on span "Save" at bounding box center [784, 713] width 343 height 18
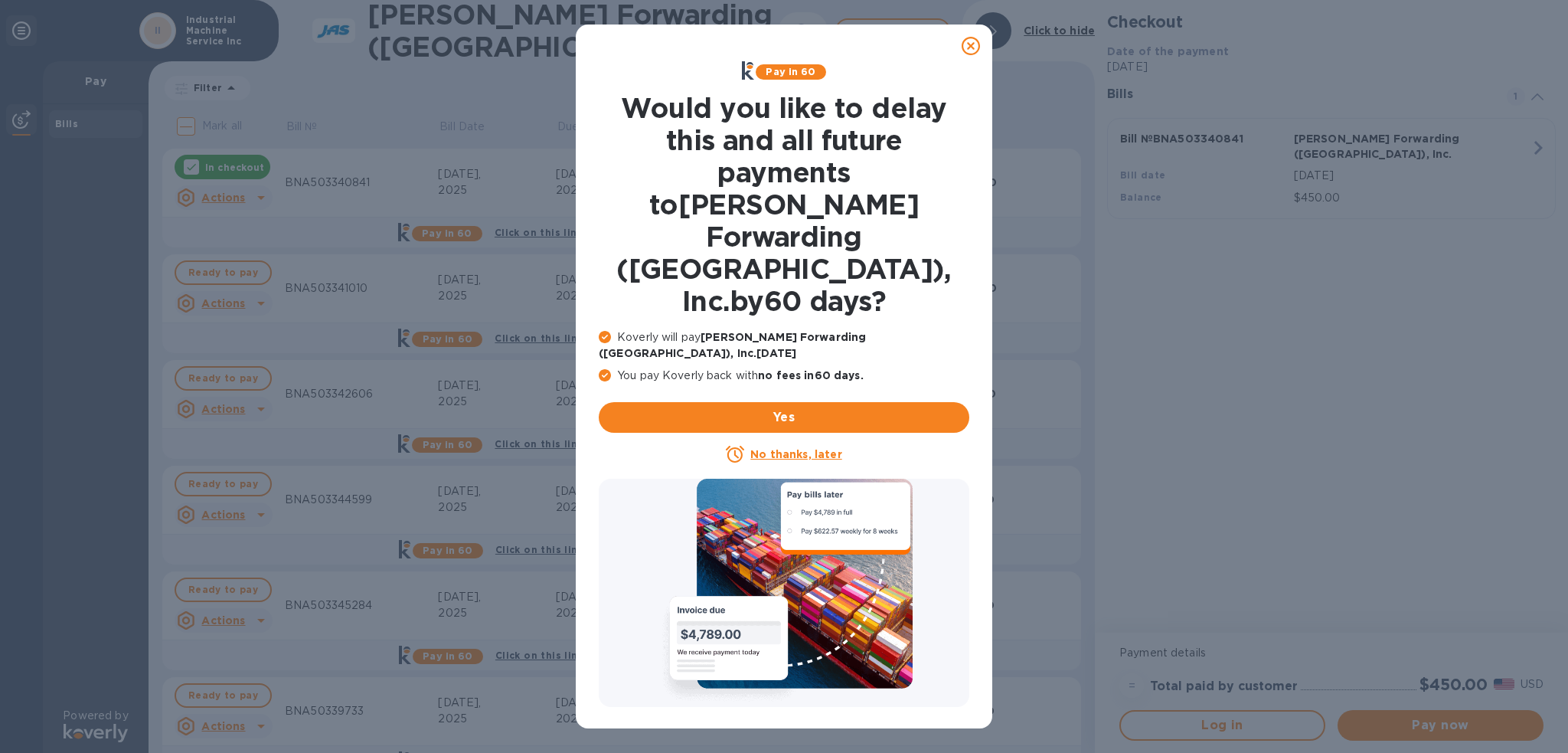
click at [968, 52] on icon at bounding box center [971, 46] width 18 height 18
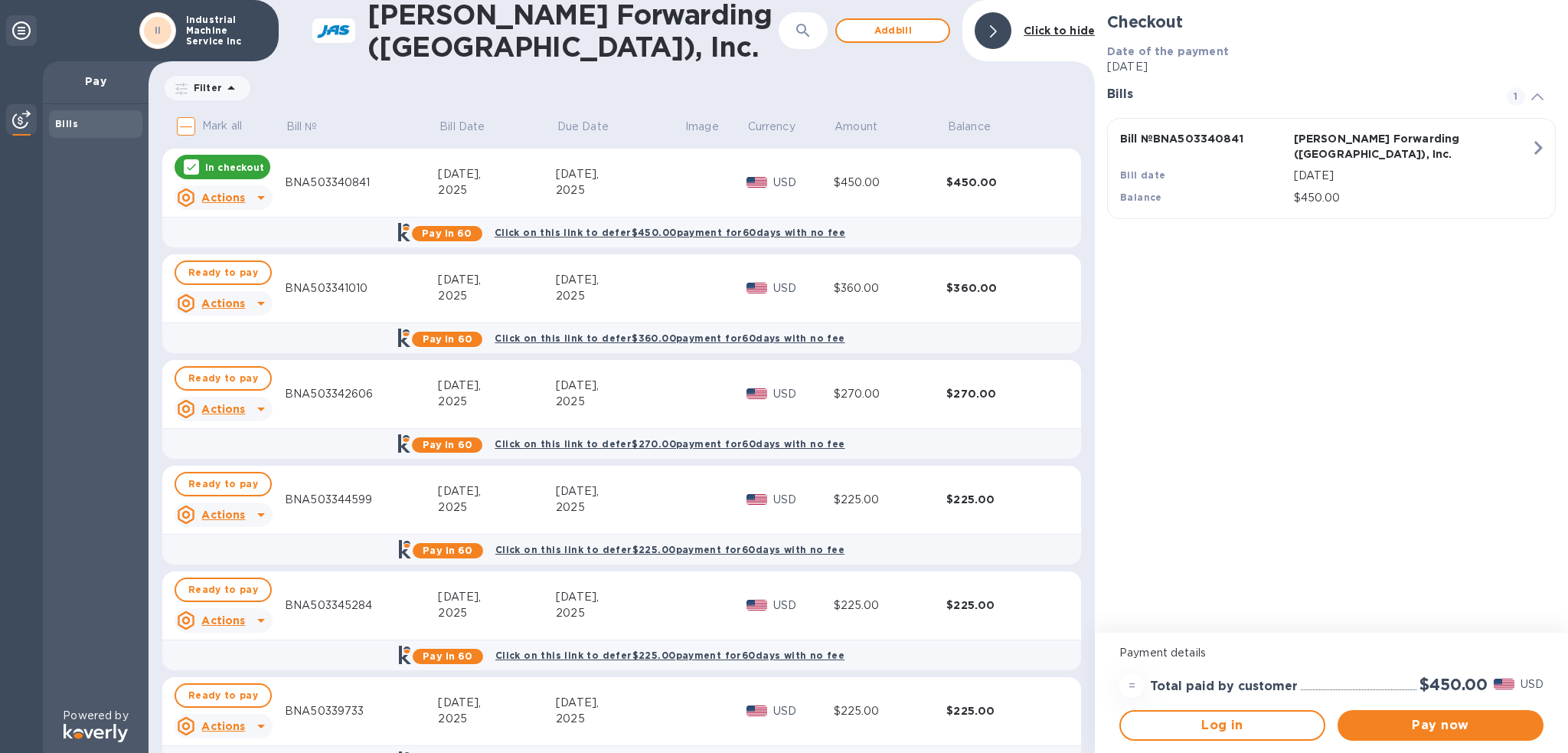
click at [187, 127] on input "Mark all" at bounding box center [185, 125] width 32 height 32
checkbox input "true"
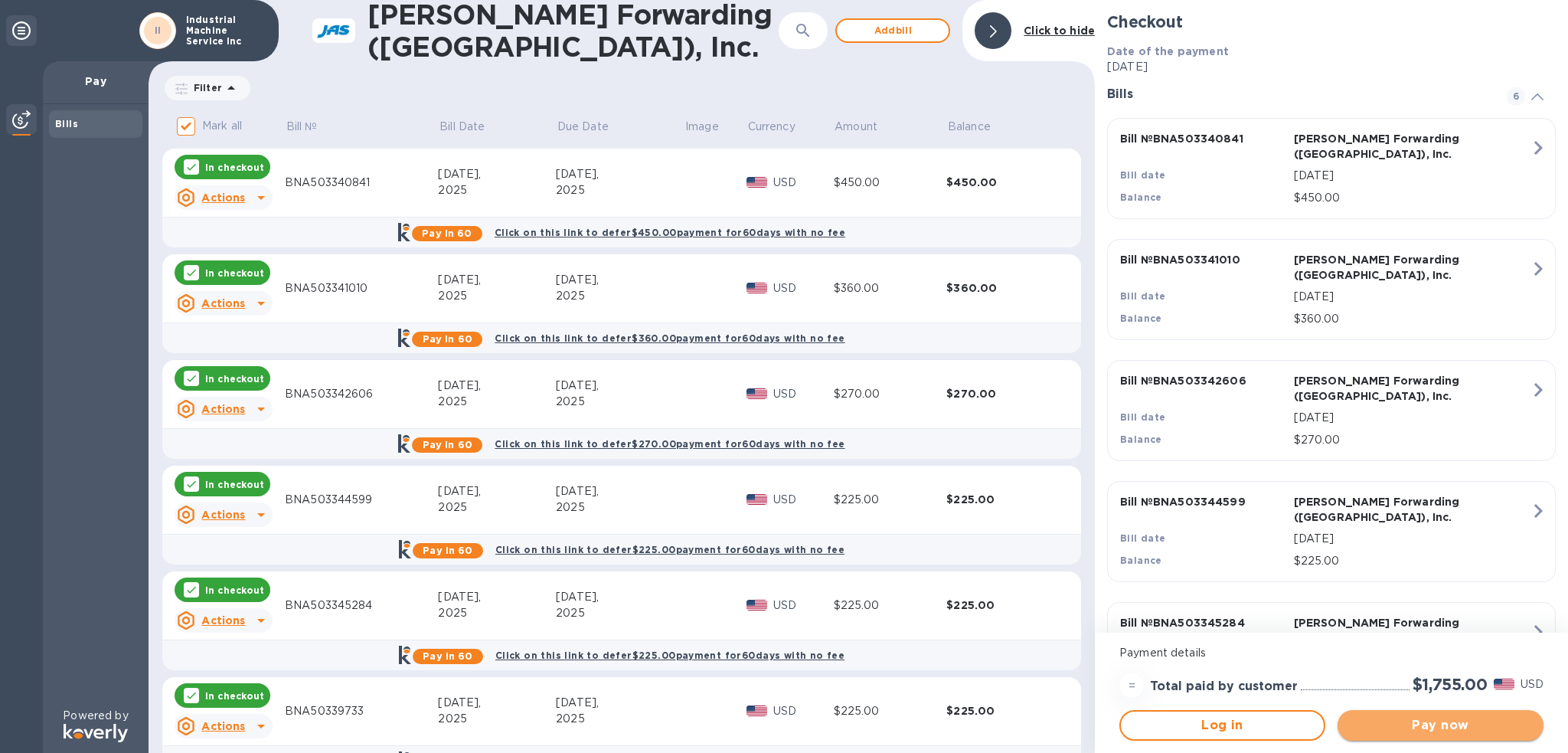
click at [1407, 725] on span "Pay now" at bounding box center [1440, 725] width 181 height 18
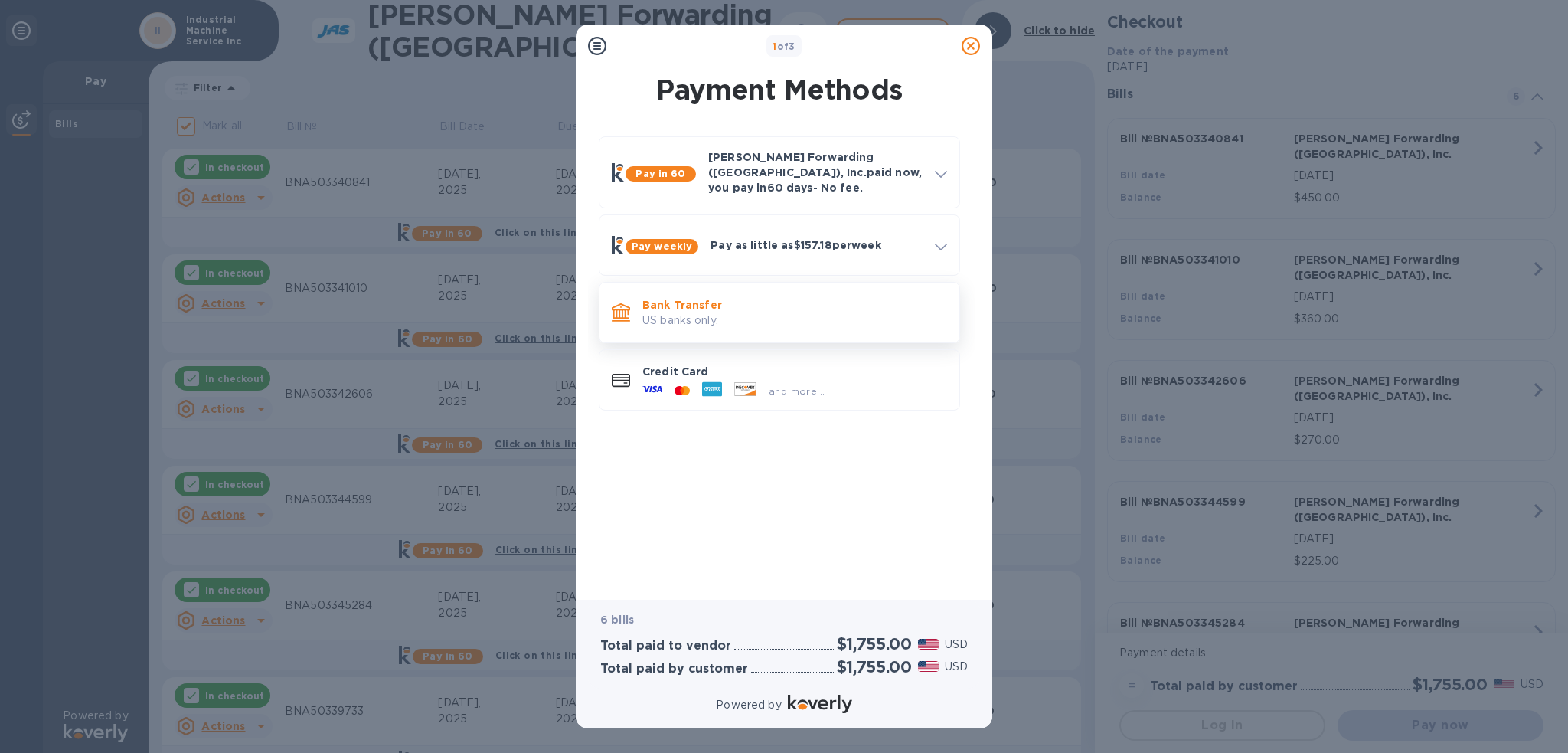
click at [748, 313] on p "US banks only." at bounding box center [795, 320] width 305 height 16
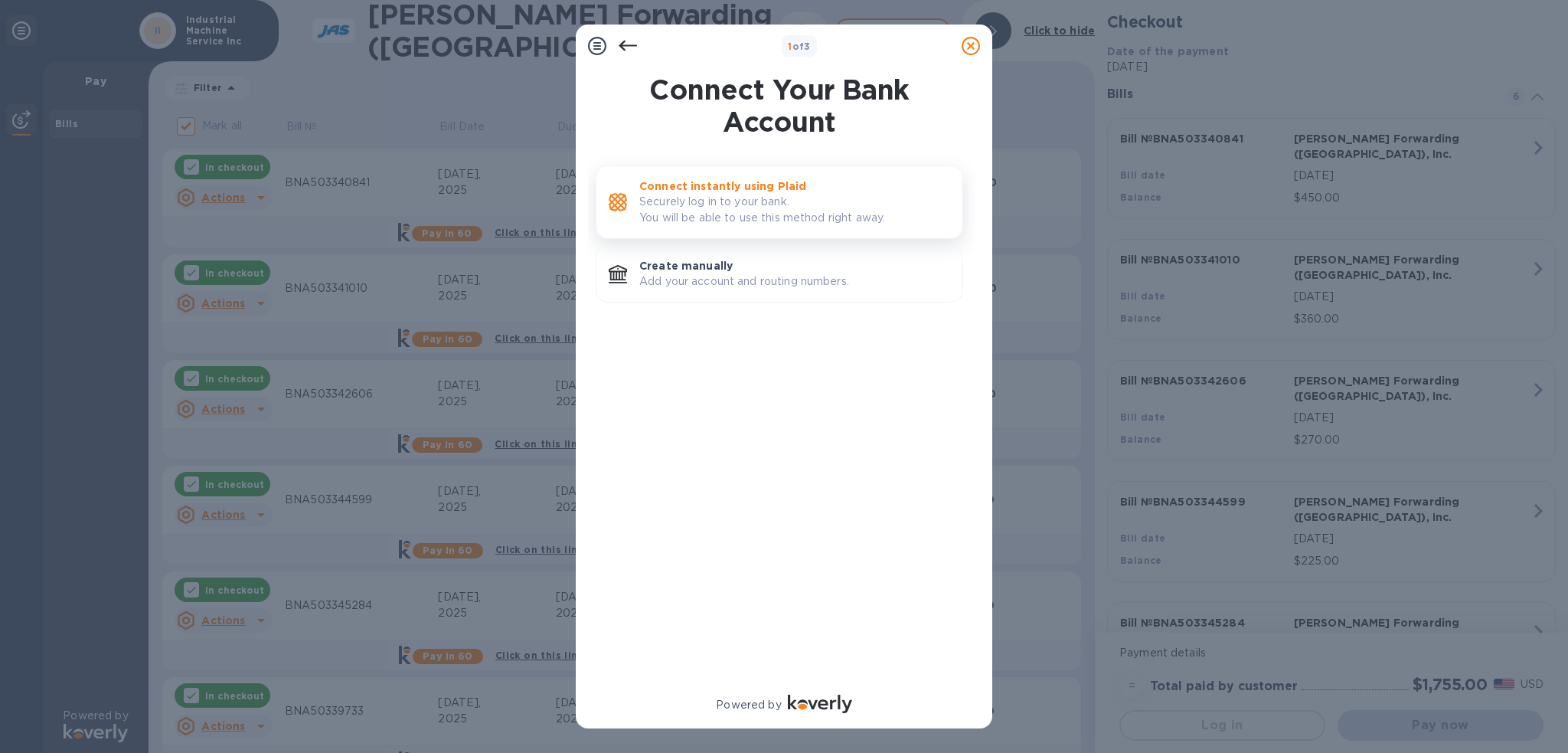
click at [730, 189] on p "Connect instantly using Plaid" at bounding box center [795, 186] width 311 height 15
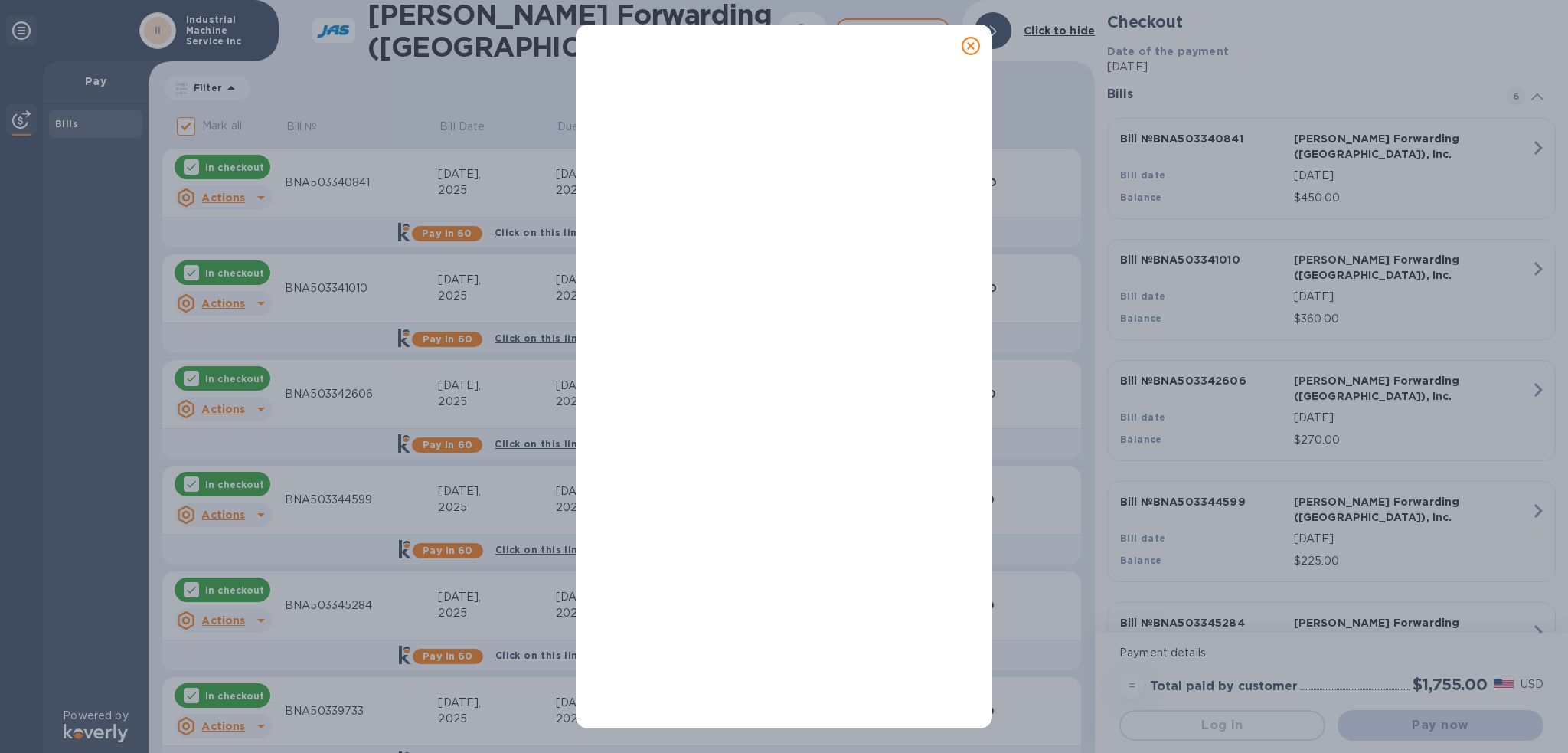
click at [968, 46] on icon at bounding box center [971, 46] width 18 height 18
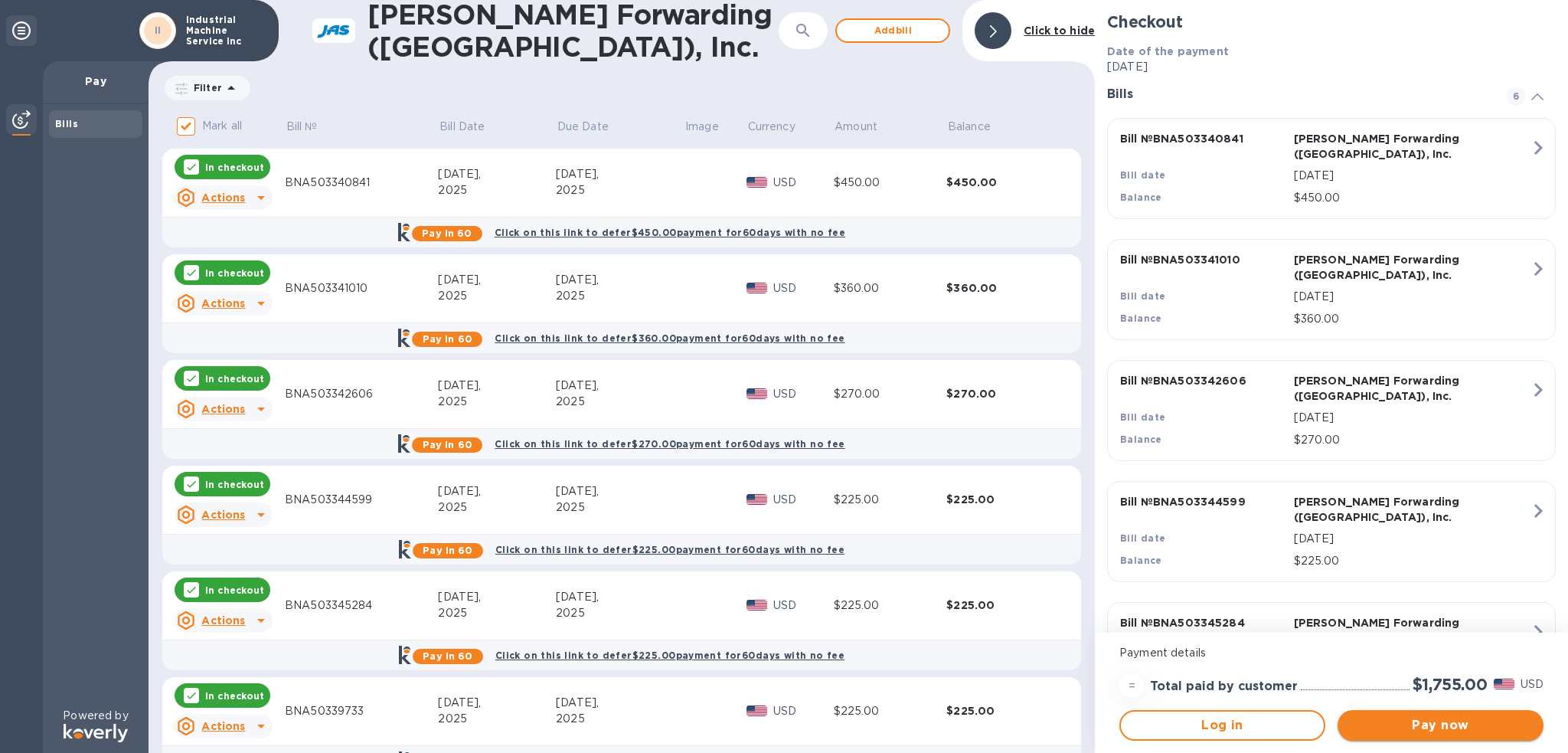
click at [1481, 720] on span "Pay now" at bounding box center [1440, 725] width 181 height 18
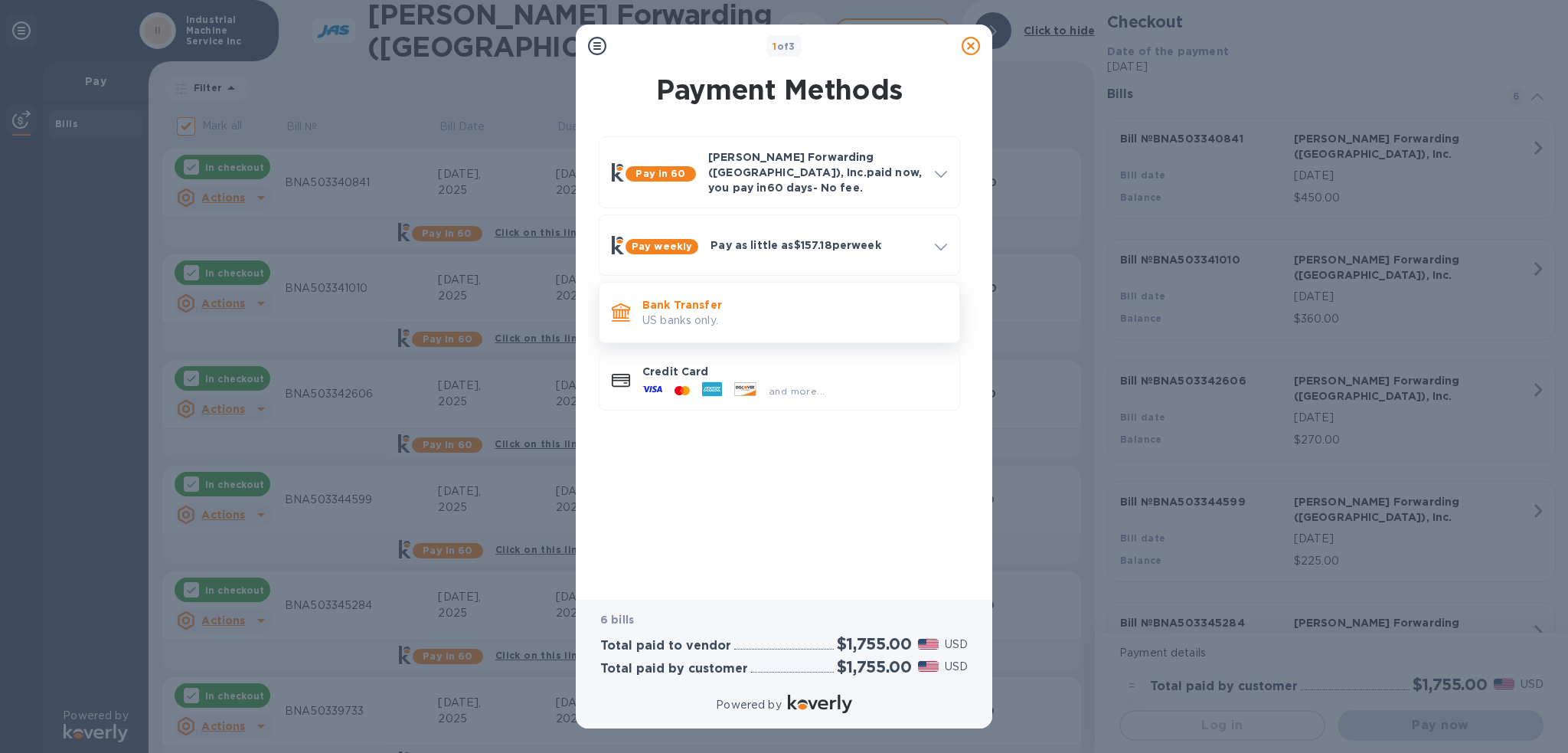
click at [753, 301] on p "Bank Transfer" at bounding box center [795, 305] width 305 height 15
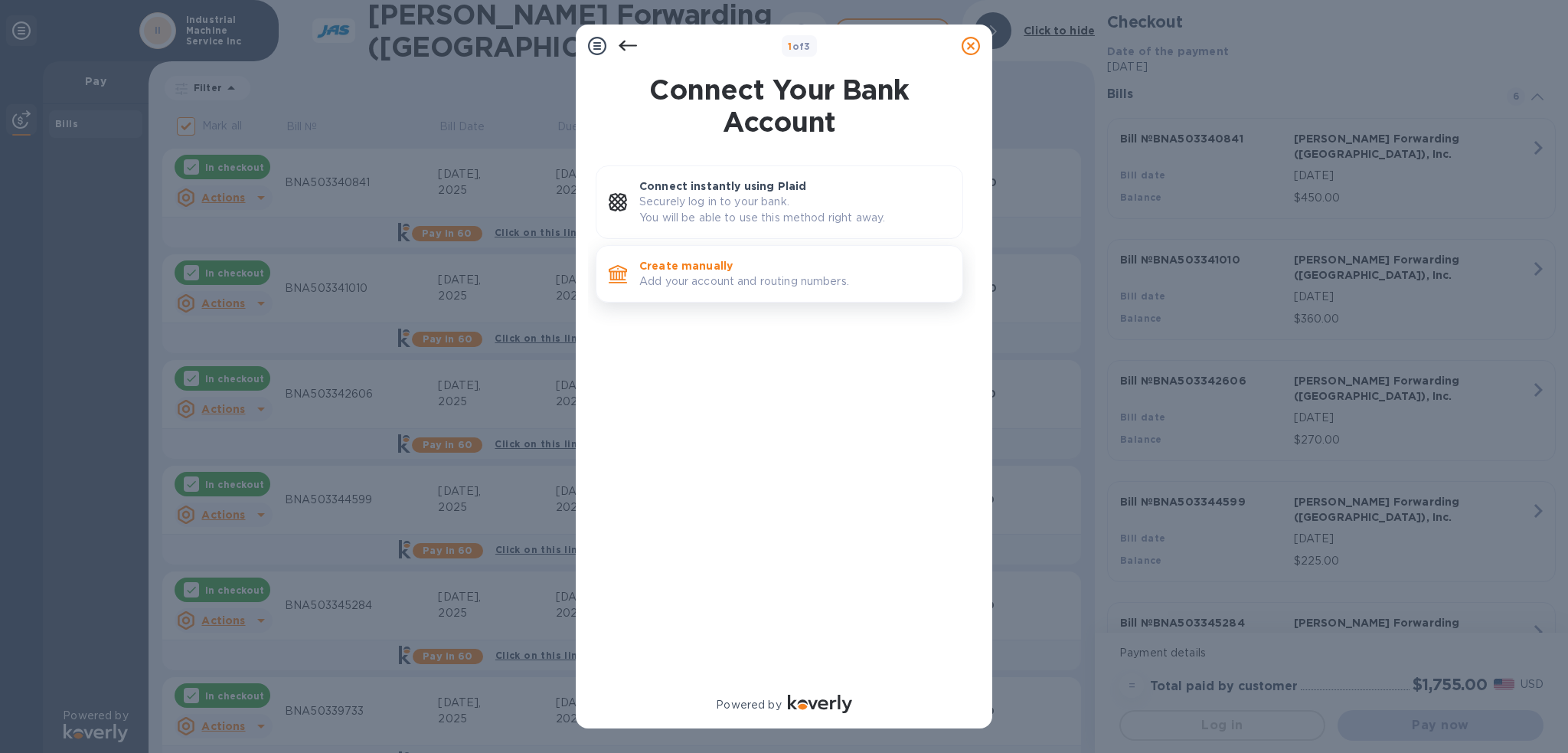
click at [746, 264] on p "Create manually" at bounding box center [795, 266] width 311 height 15
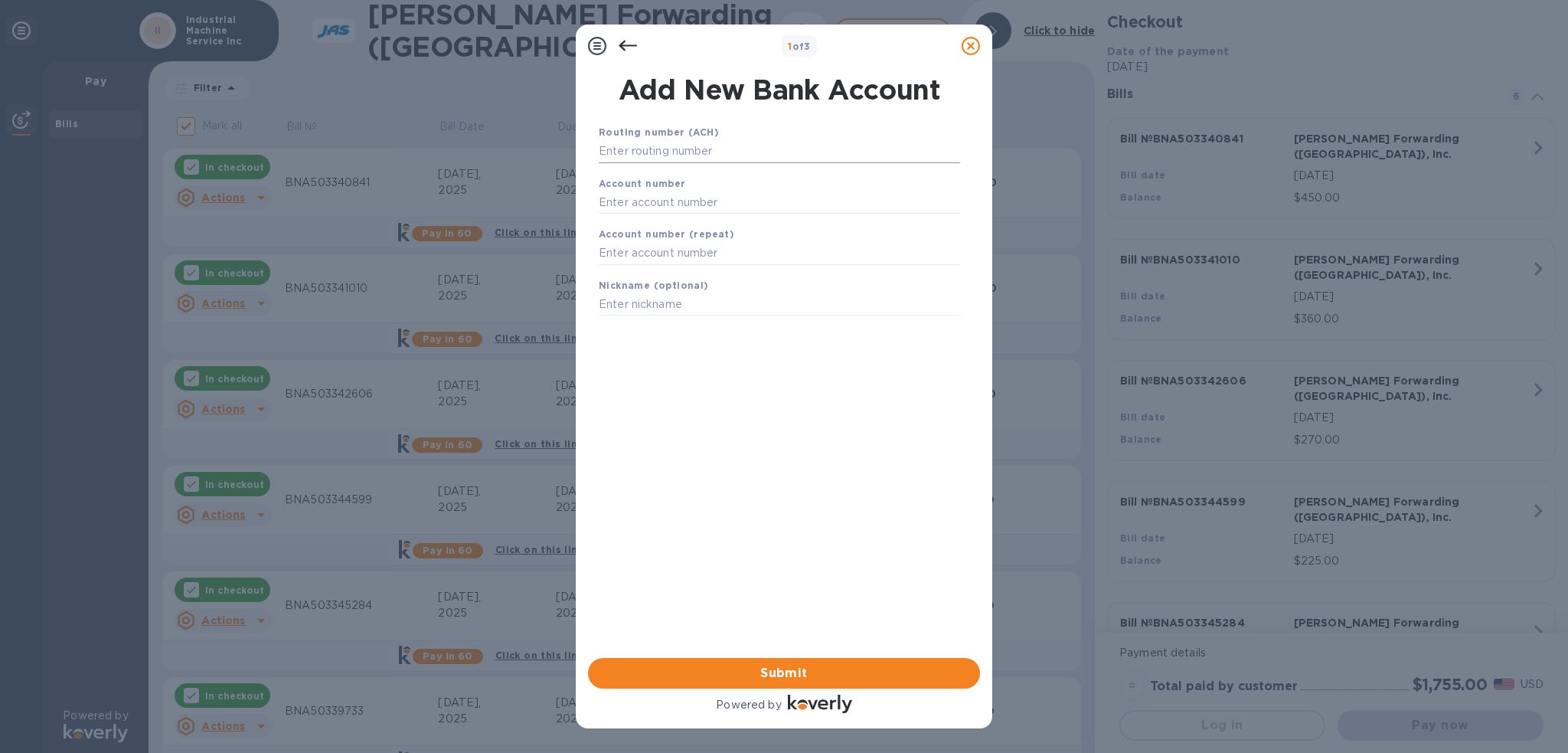
click at [714, 157] on input "text" at bounding box center [779, 151] width 361 height 23
type input "084307033"
type input "88003249"
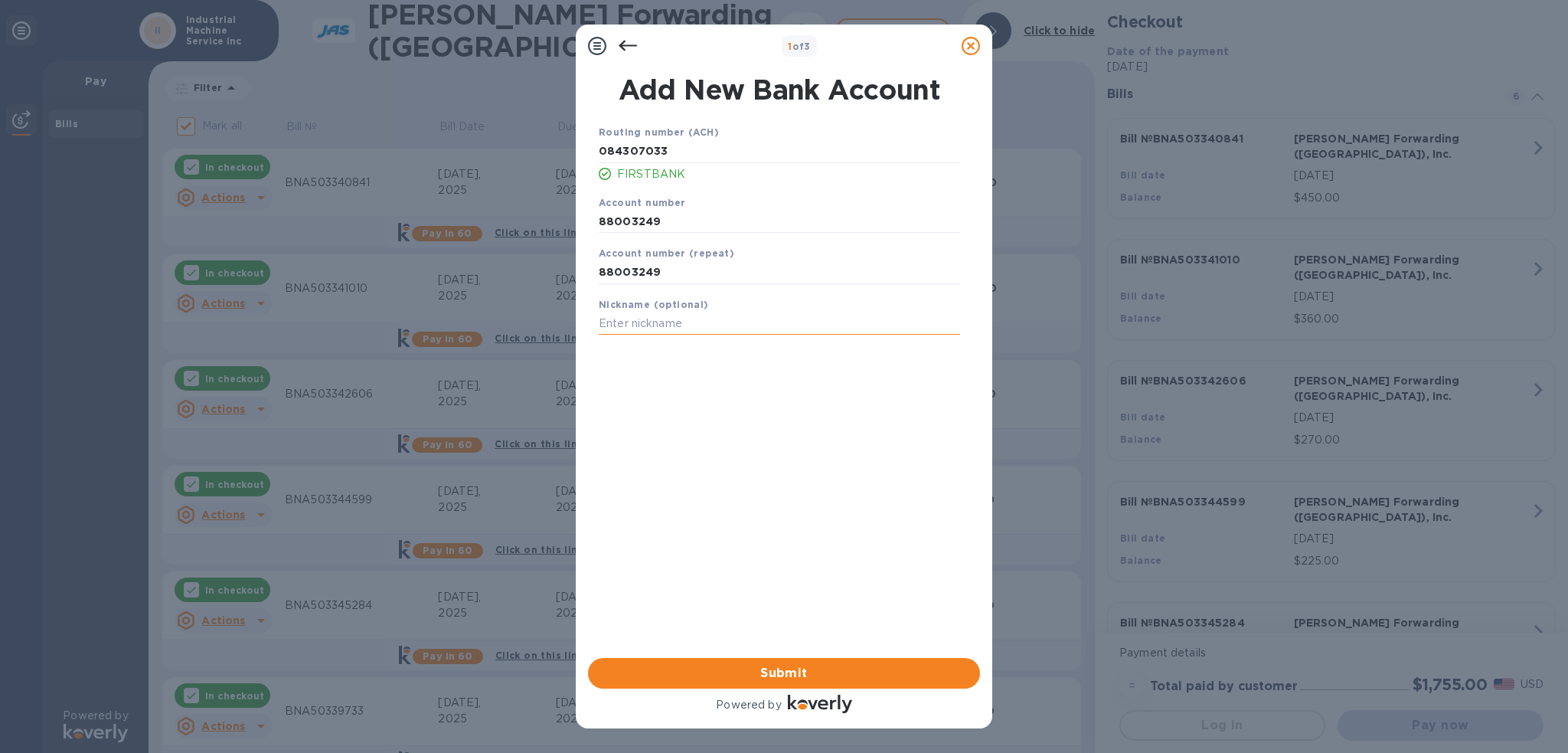
click at [708, 331] on input "text" at bounding box center [779, 324] width 361 height 23
type input "IMS"
click at [818, 671] on span "Submit" at bounding box center [784, 673] width 367 height 18
